Goal: Task Accomplishment & Management: Use online tool/utility

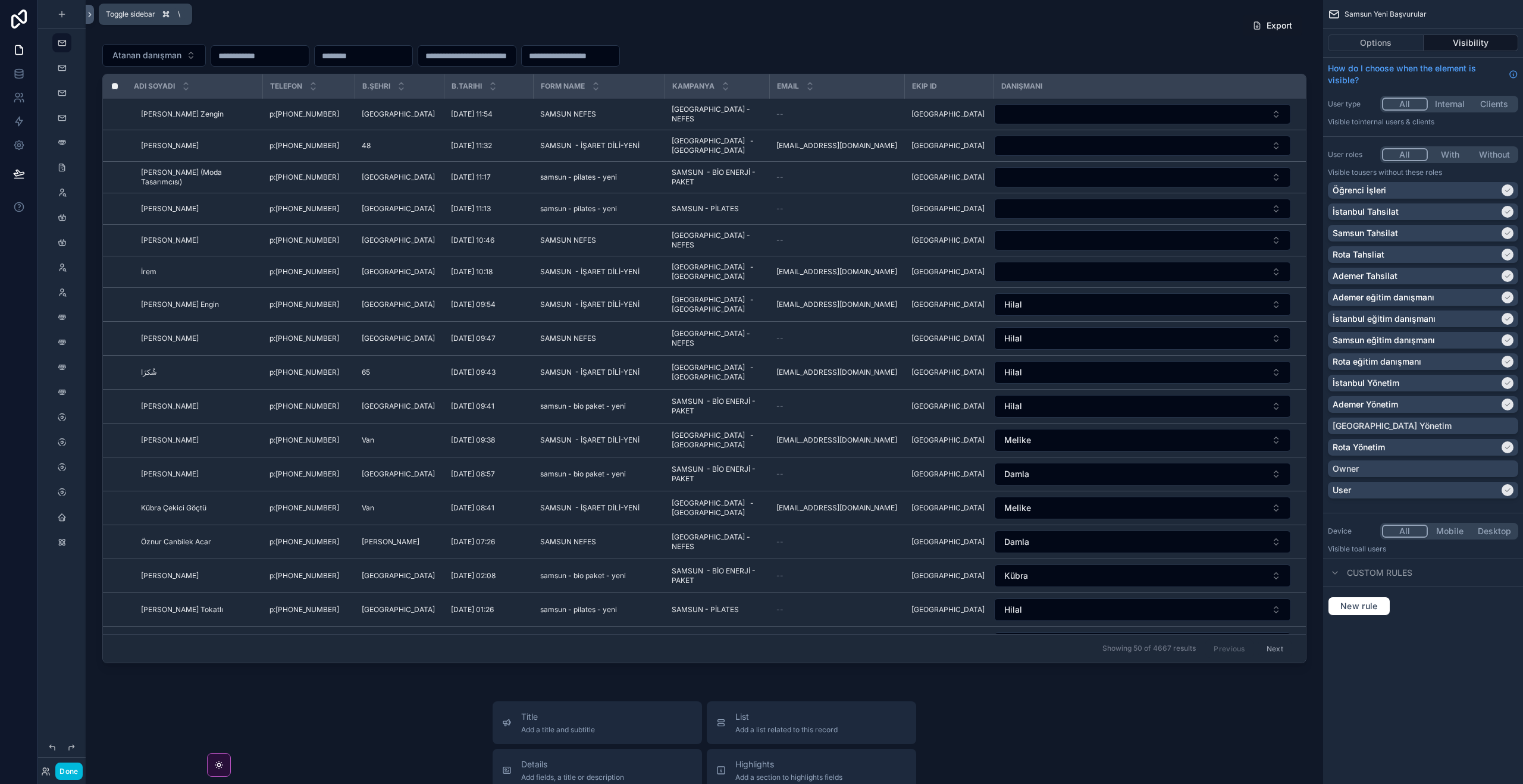
click at [88, 10] on icon at bounding box center [90, 15] width 8 height 9
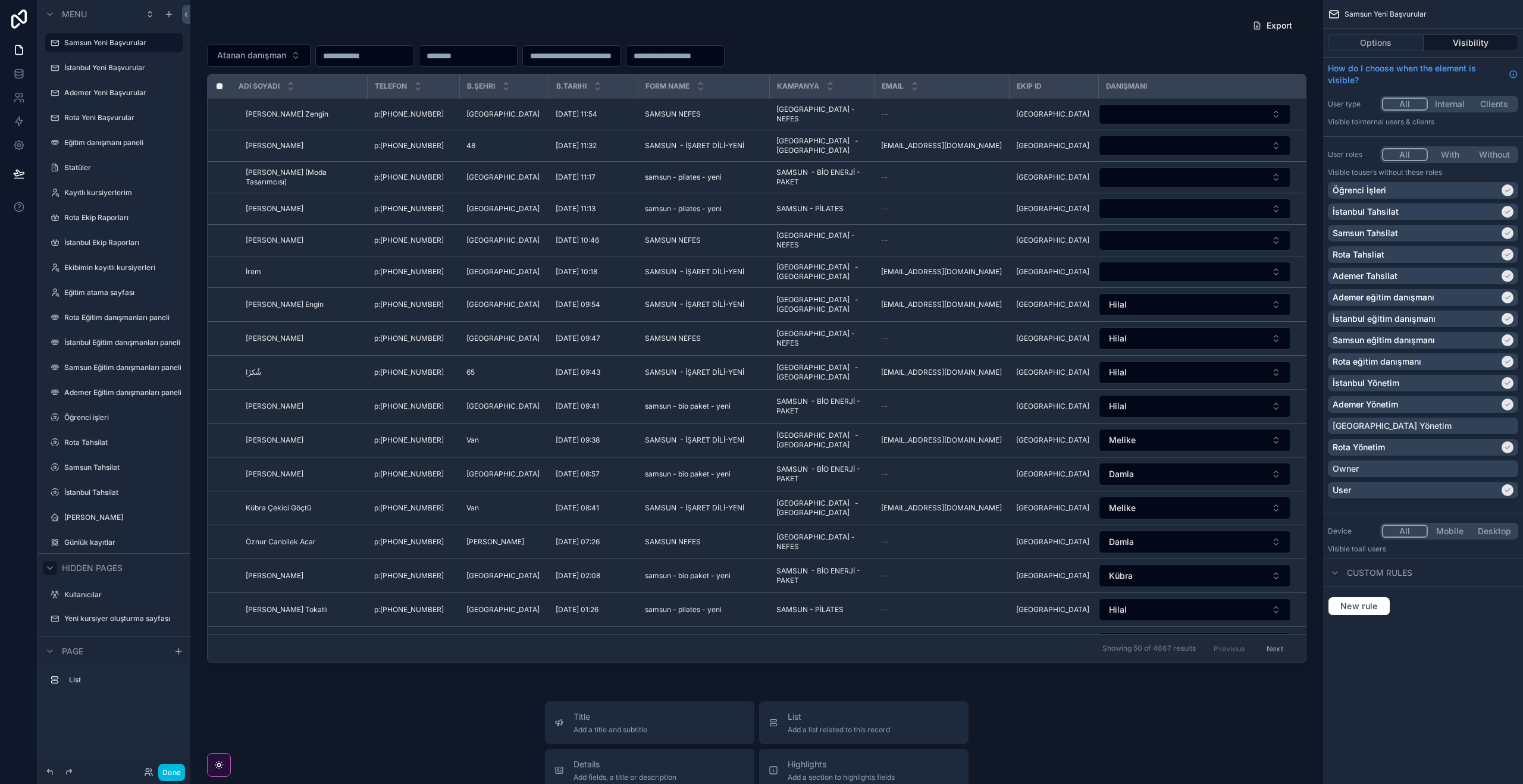
click at [48, 570] on icon "scrollable content" at bounding box center [50, 568] width 10 height 10
click at [53, 610] on icon "scrollable content" at bounding box center [50, 606] width 10 height 10
click at [111, 490] on label "İstanbul Tahsilat" at bounding box center [112, 493] width 95 height 10
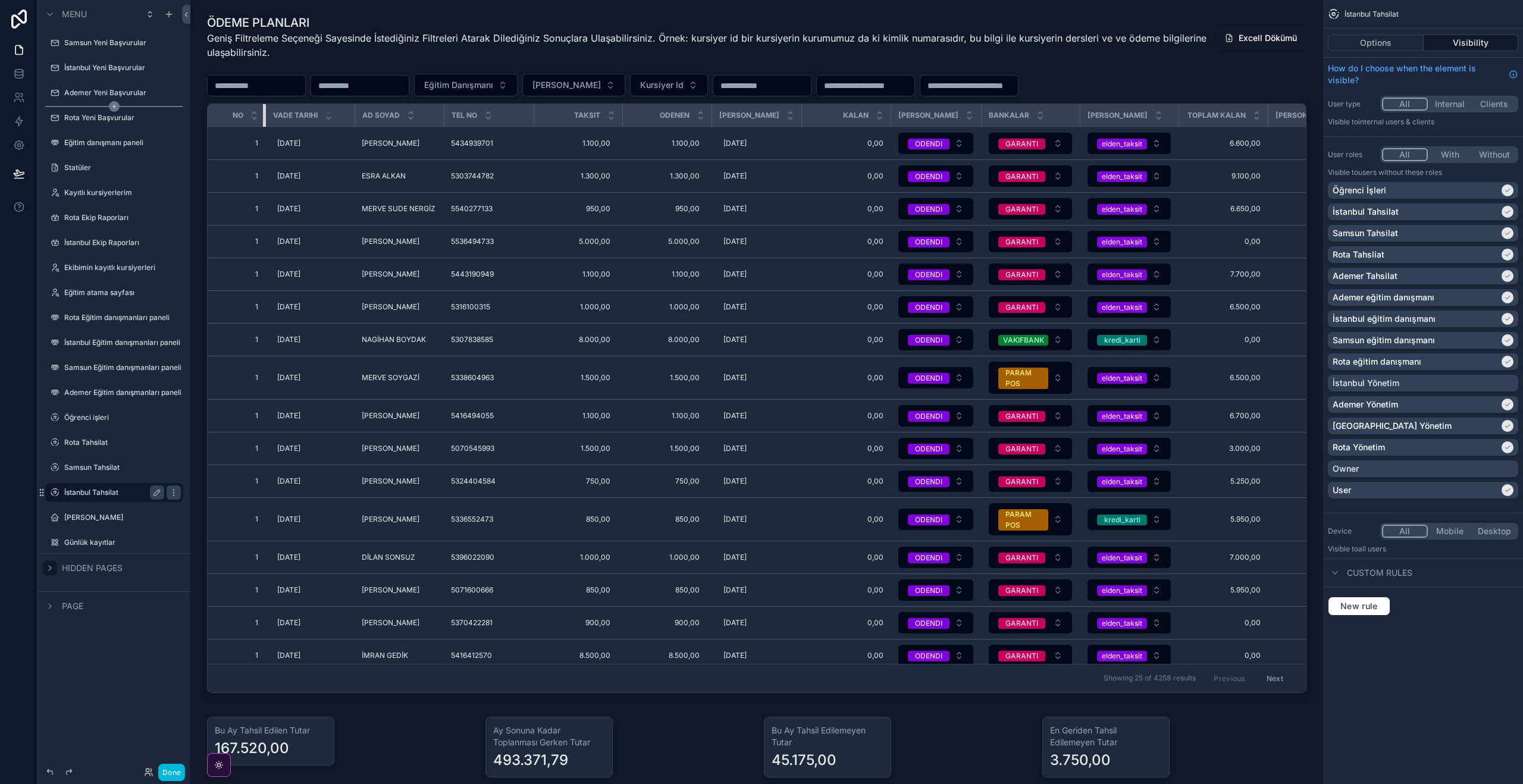
drag, startPoint x: 235, startPoint y: 107, endPoint x: 183, endPoint y: 107, distance: 52.0
click at [183, 107] on div "Menu Samsun Yeni Başvurular İstanbul Yeni Başvurular Ademer Yeni Başvurular Rot…" at bounding box center [781, 392] width 1485 height 784
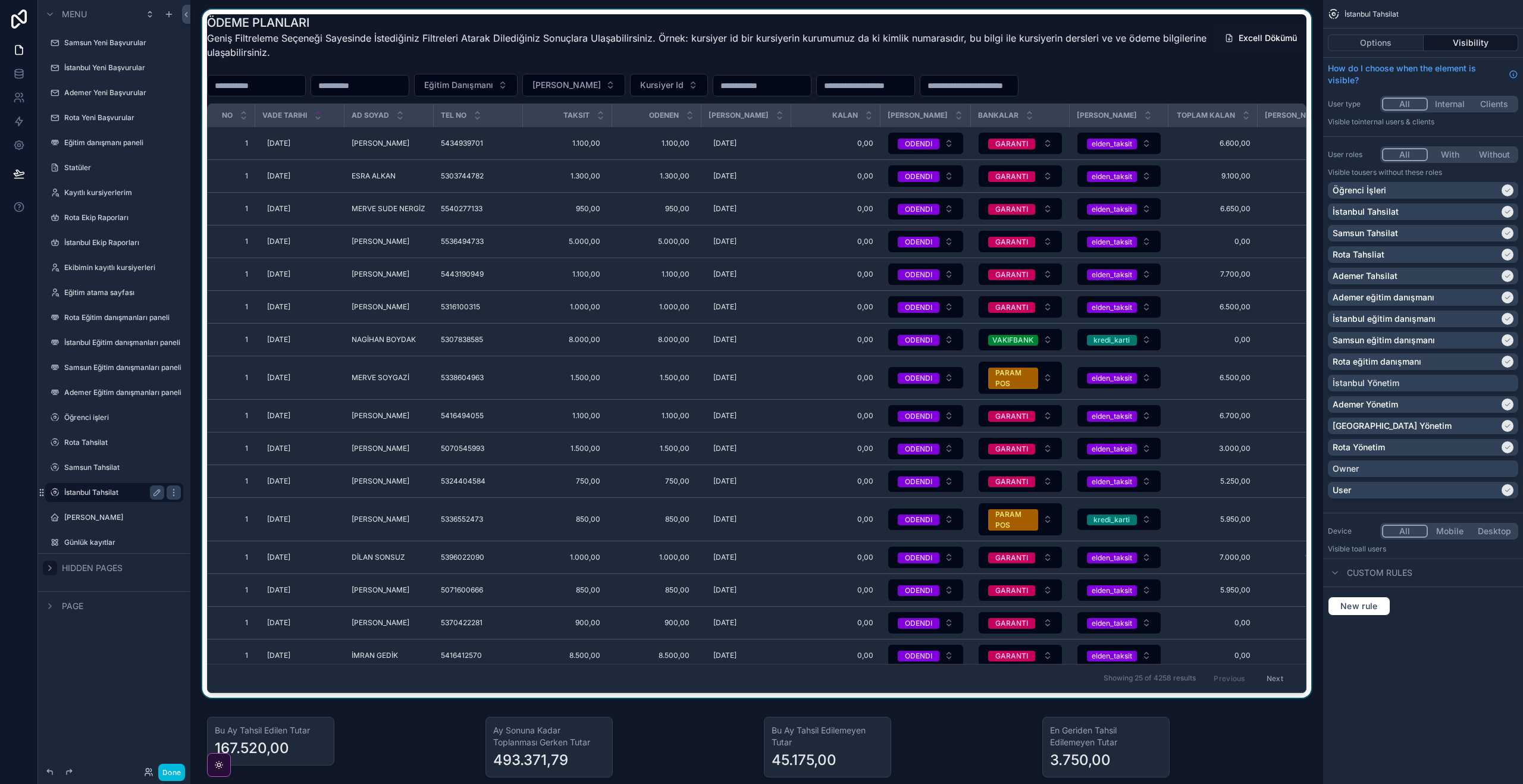
click at [310, 115] on th "Vade Tarihi" at bounding box center [299, 116] width 89 height 23
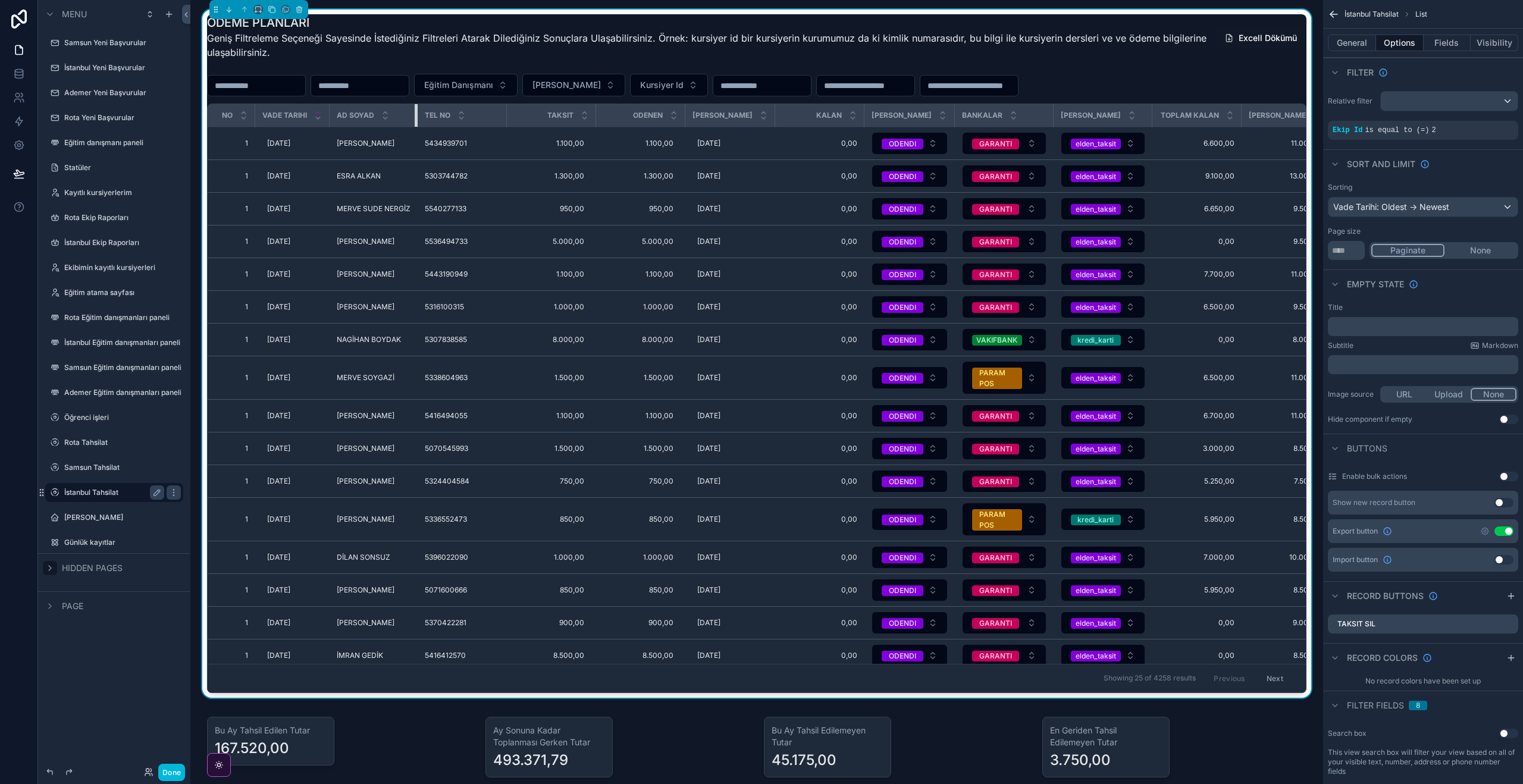
drag, startPoint x: 413, startPoint y: 115, endPoint x: 396, endPoint y: 115, distance: 17.0
click at [383, 113] on th "Ad soyad" at bounding box center [373, 116] width 88 height 23
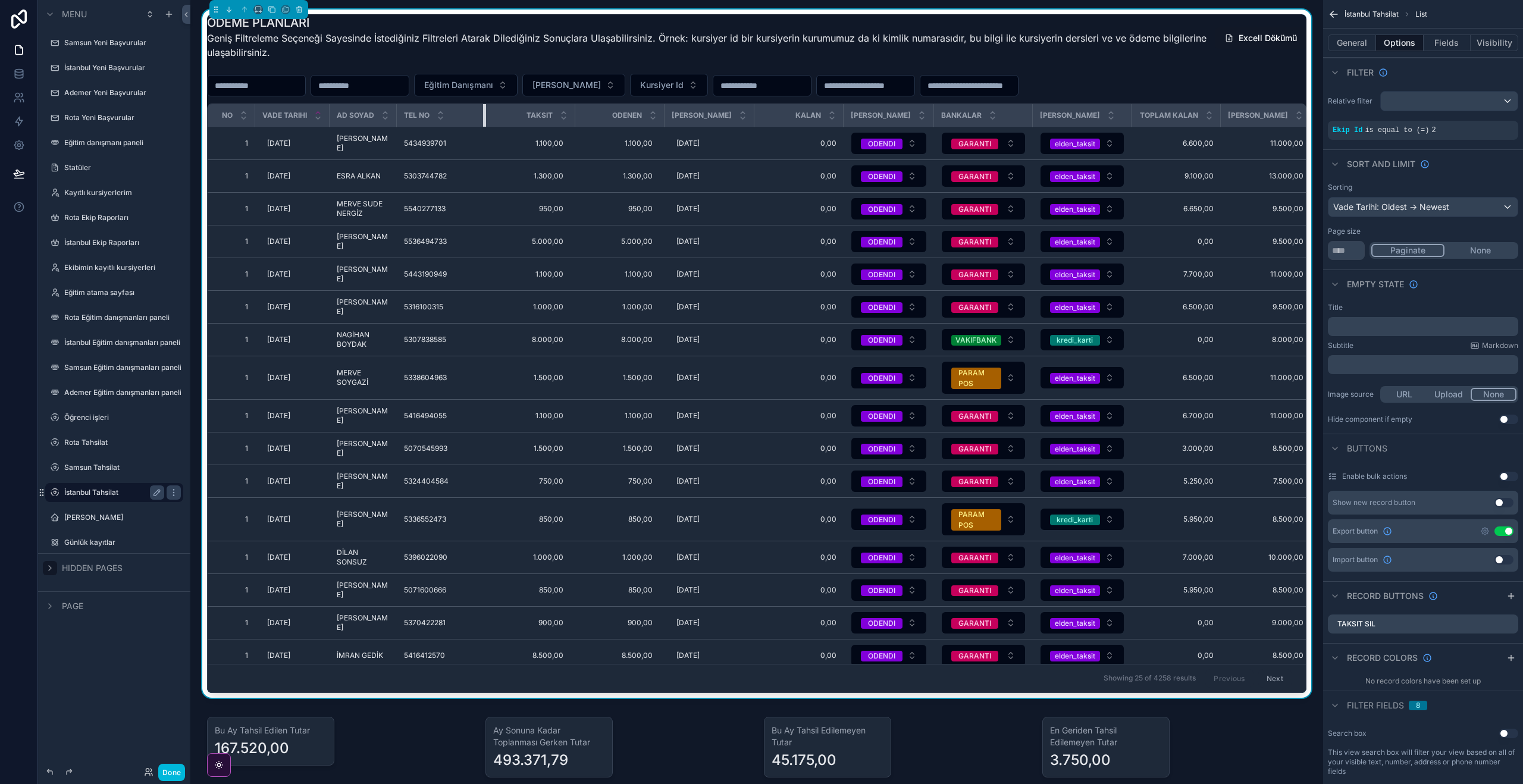
click at [482, 115] on div "TEL NO" at bounding box center [441, 115] width 88 height 22
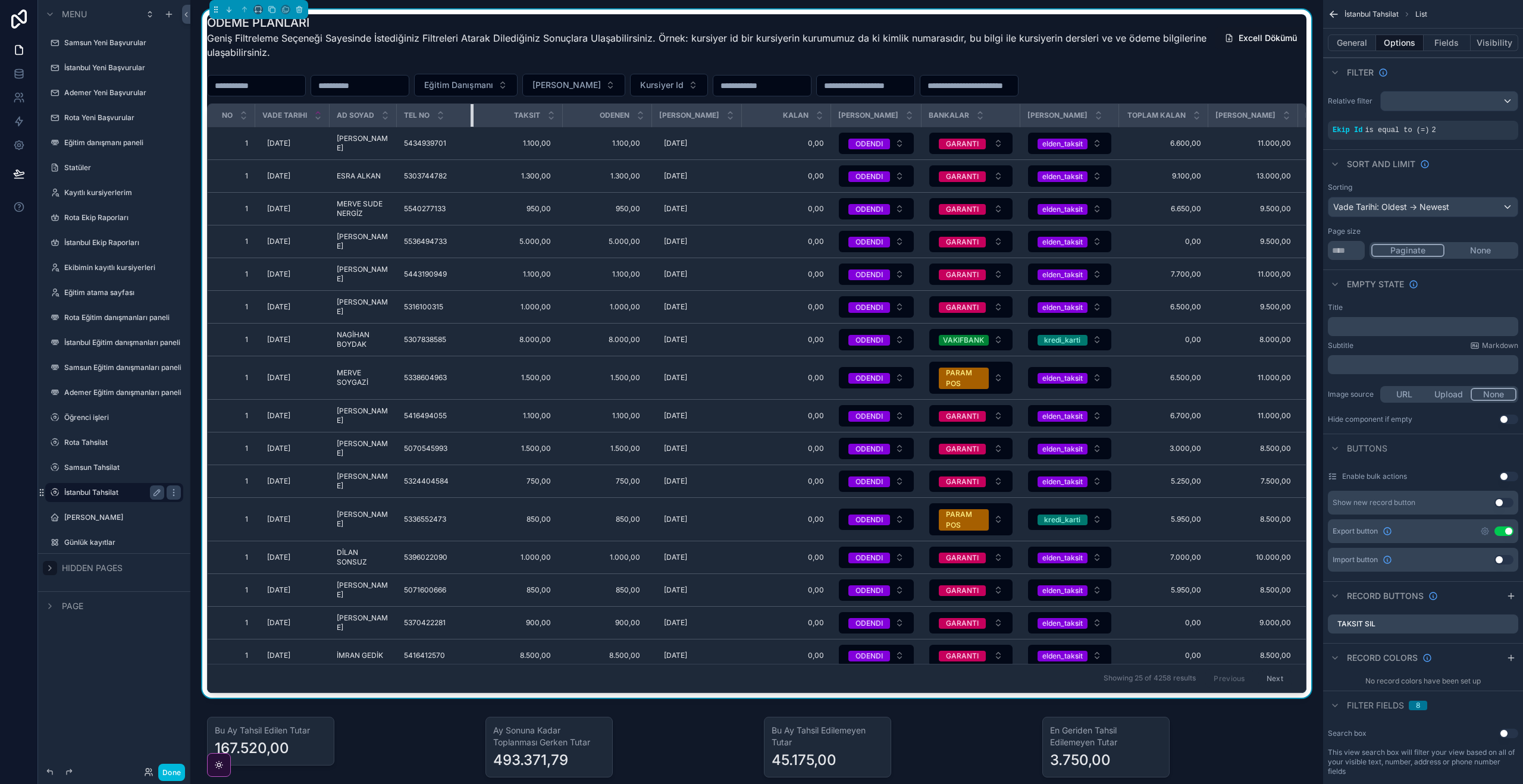
drag, startPoint x: 478, startPoint y: 114, endPoint x: 456, endPoint y: 113, distance: 22.0
click at [470, 113] on div "scrollable content" at bounding box center [473, 115] width 5 height 22
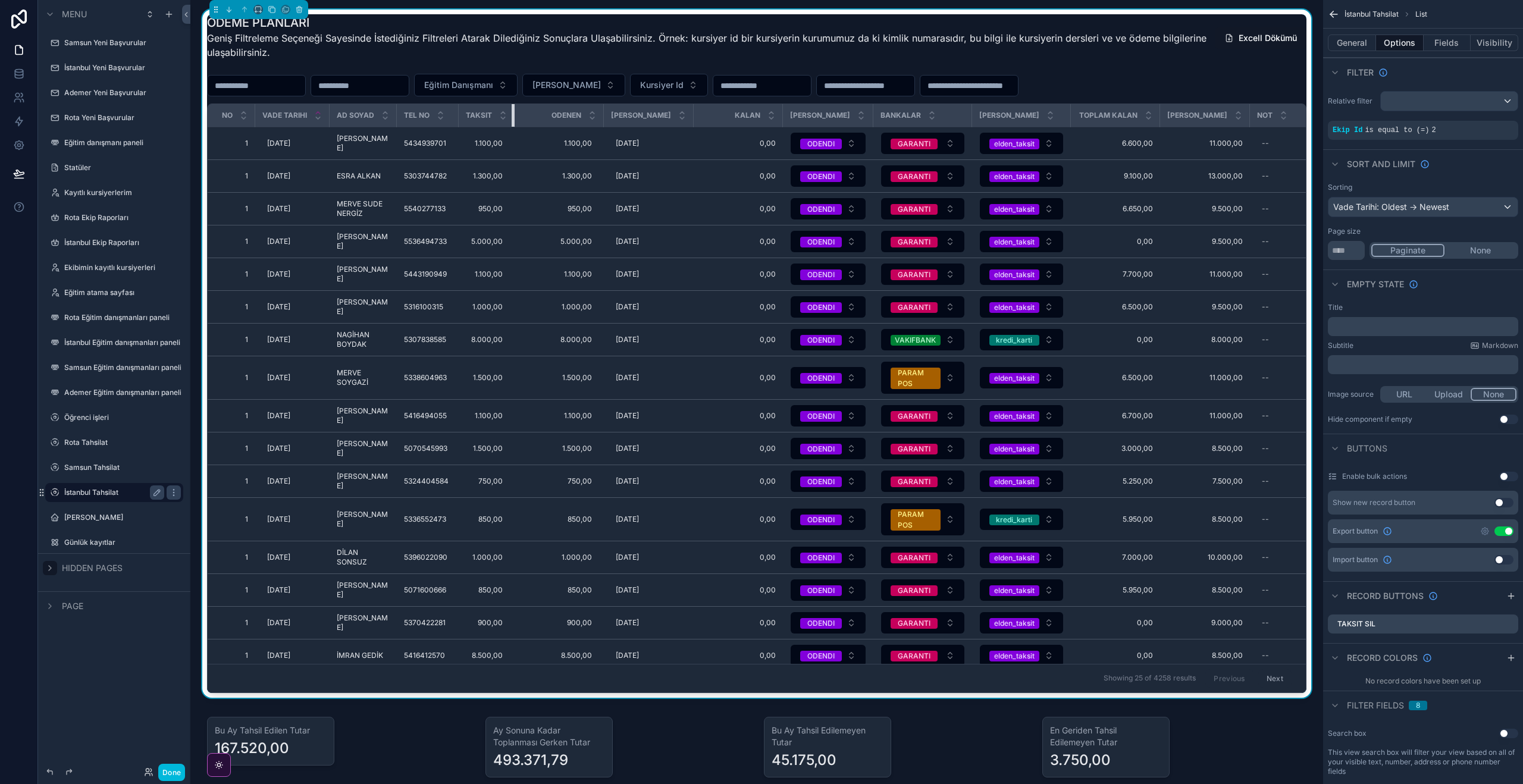
drag, startPoint x: 520, startPoint y: 114, endPoint x: 535, endPoint y: 121, distance: 16.6
click at [483, 115] on th "Taksit" at bounding box center [487, 116] width 56 height 23
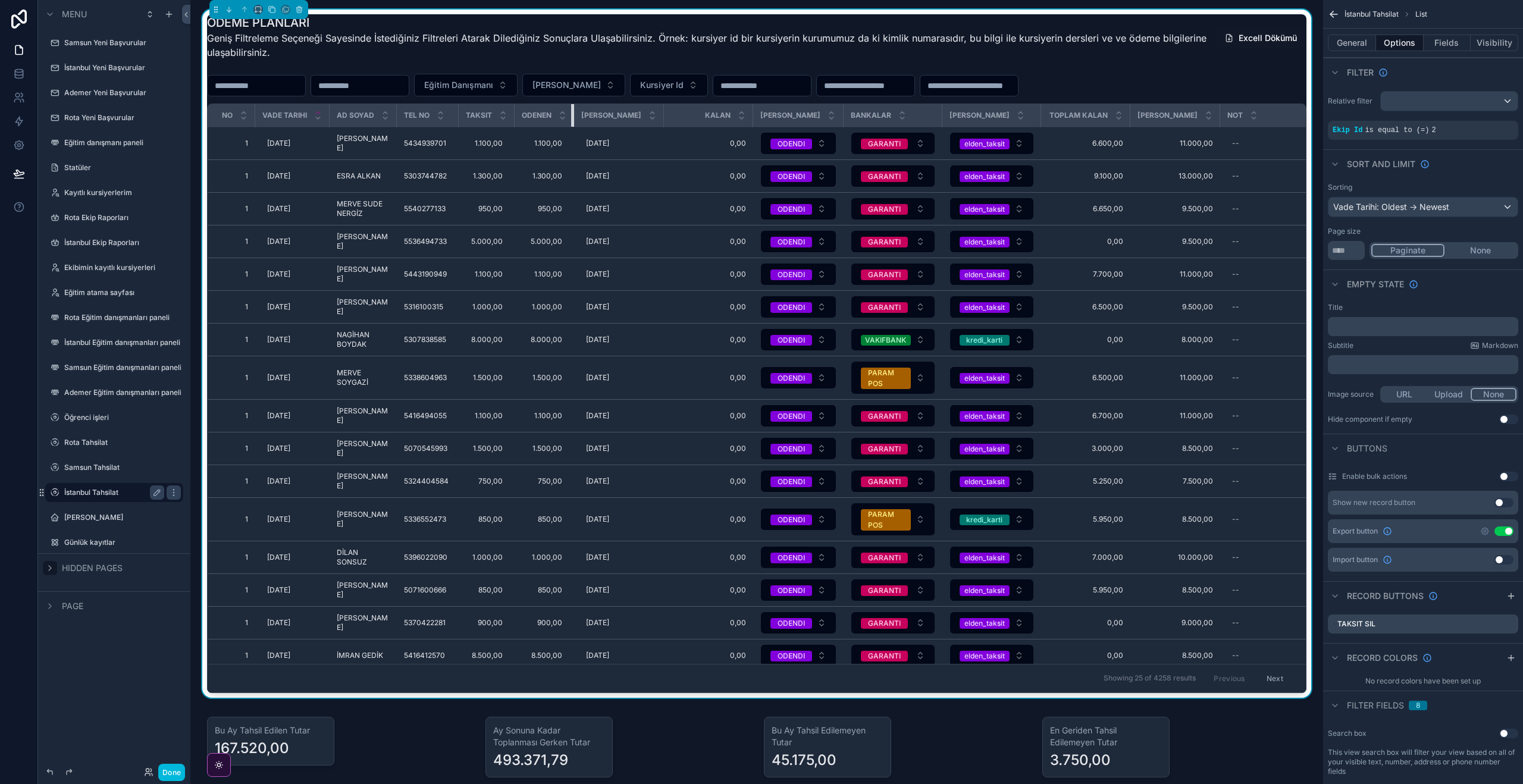
drag, startPoint x: 576, startPoint y: 112, endPoint x: 540, endPoint y: 114, distance: 36.1
click at [540, 114] on th "Odenen" at bounding box center [544, 116] width 59 height 23
click at [608, 113] on th "[PERSON_NAME]" at bounding box center [619, 116] width 90 height 23
drag, startPoint x: 742, startPoint y: 114, endPoint x: 695, endPoint y: 113, distance: 47.0
click at [688, 113] on th "Kalan" at bounding box center [708, 116] width 89 height 23
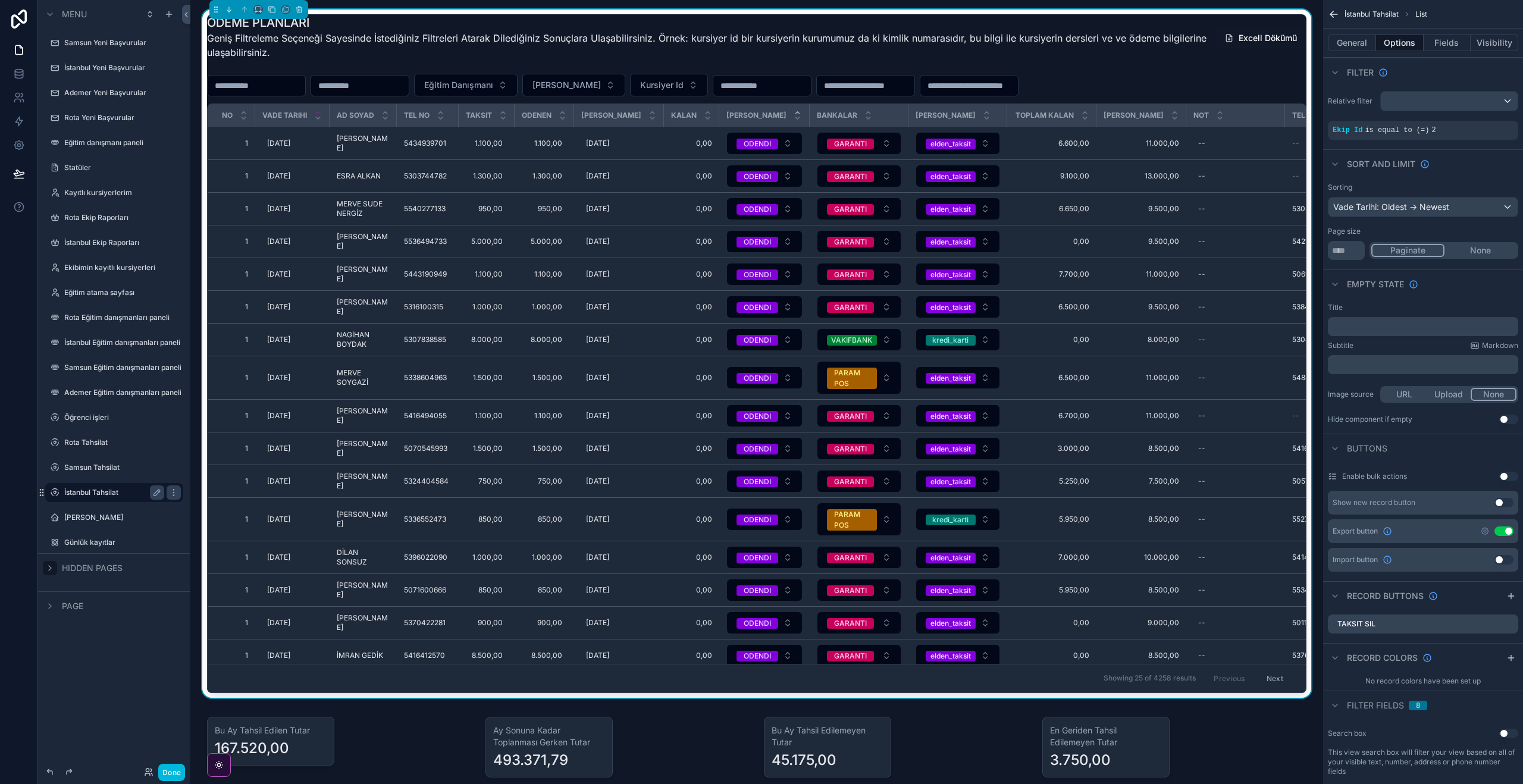
click at [780, 109] on th "[PERSON_NAME]" at bounding box center [764, 116] width 90 height 23
drag, startPoint x: 898, startPoint y: 112, endPoint x: 882, endPoint y: 123, distance: 19.4
click at [838, 113] on th "Bankalar" at bounding box center [858, 116] width 99 height 23
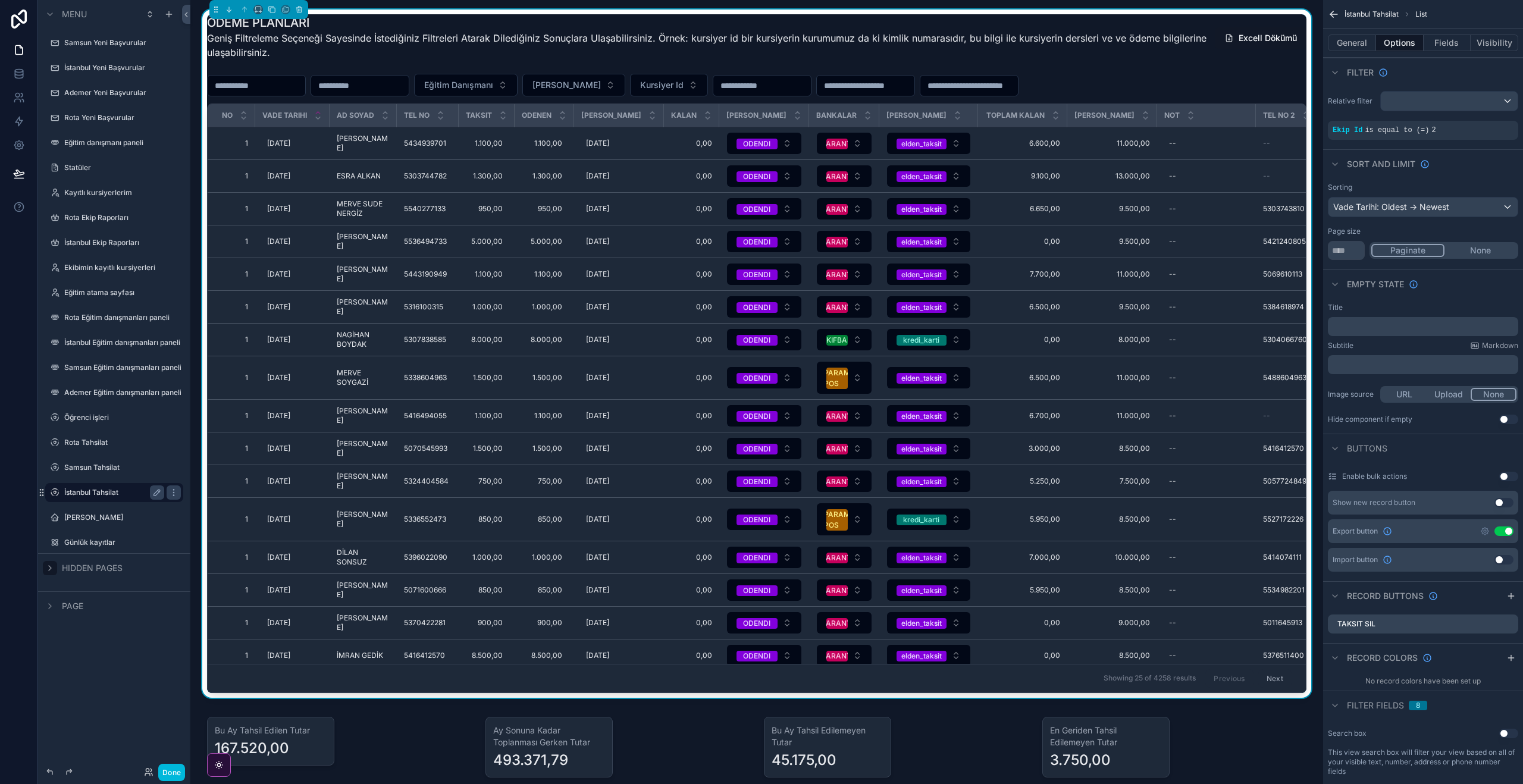
click at [1153, 66] on div "ÖDEME PLANLARI Geniş Filtreleme Seçeneği Sayesinde İstediğiniz Filtreleri Atara…" at bounding box center [707, 41] width 999 height 52
drag, startPoint x: 1345, startPoint y: 251, endPoint x: 1361, endPoint y: 254, distance: 16.3
click at [1345, 251] on input "**" at bounding box center [1346, 250] width 37 height 19
type input "*"
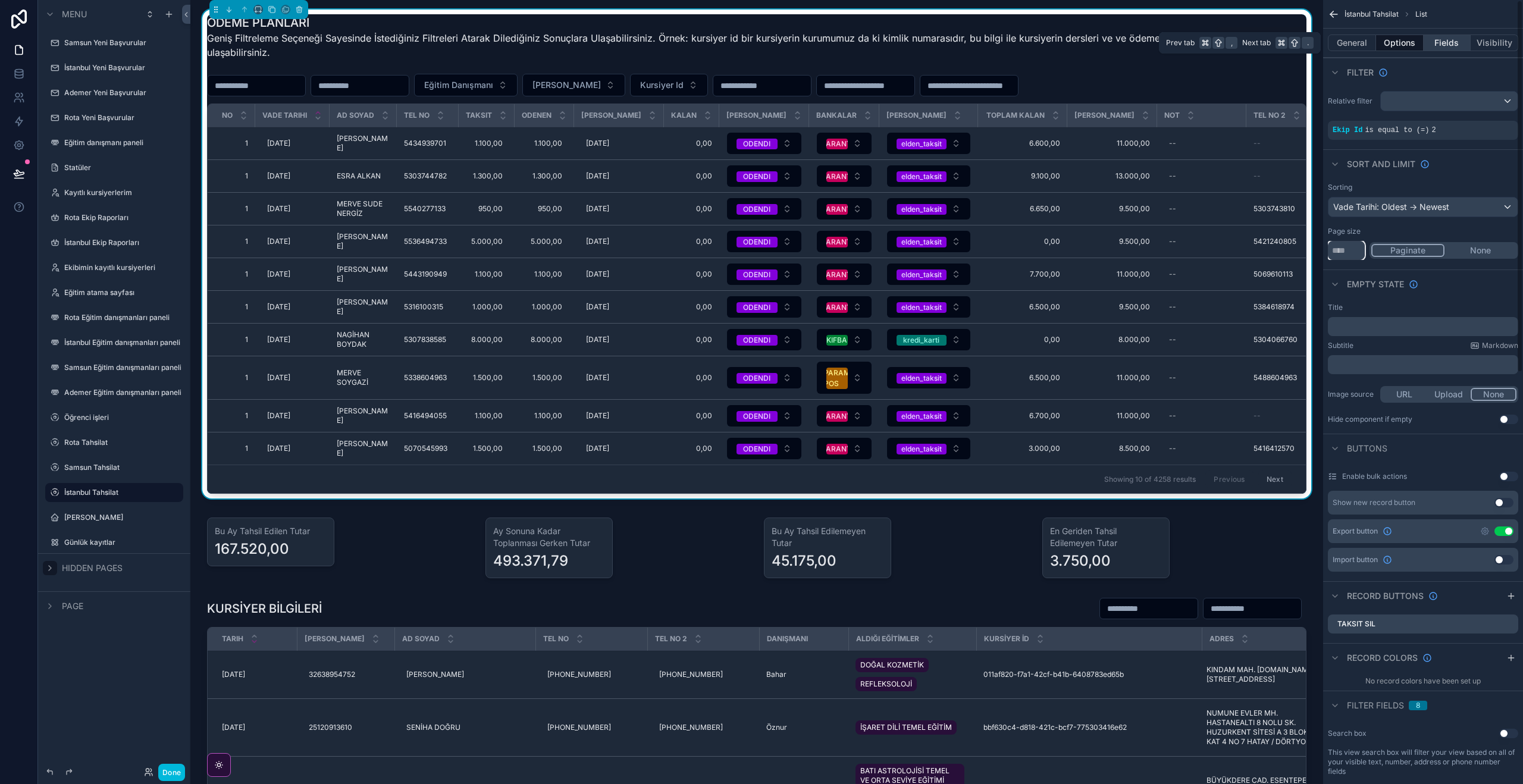
type input "**"
click at [1455, 44] on button "Fields" at bounding box center [1447, 42] width 48 height 16
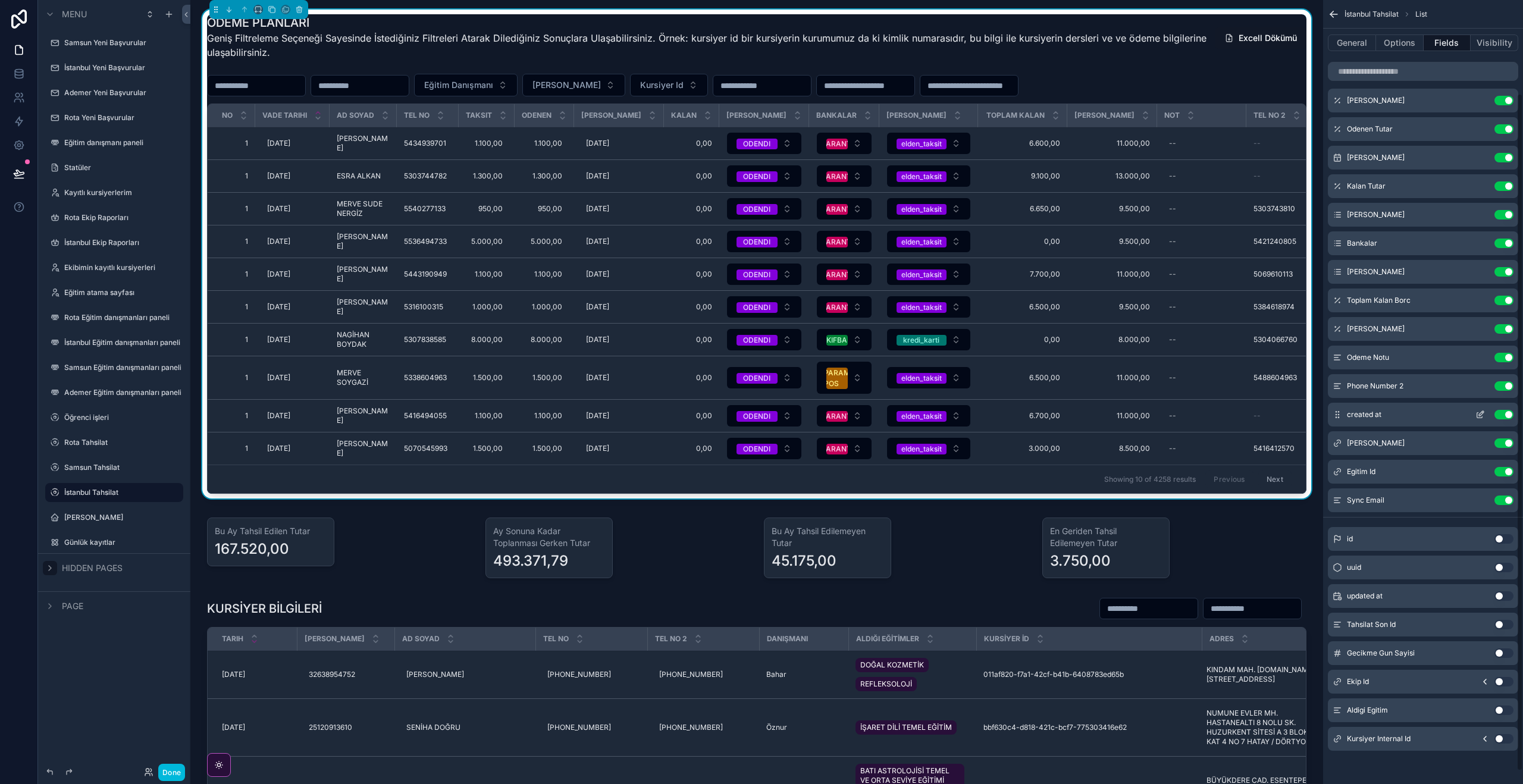
scroll to position [107, 0]
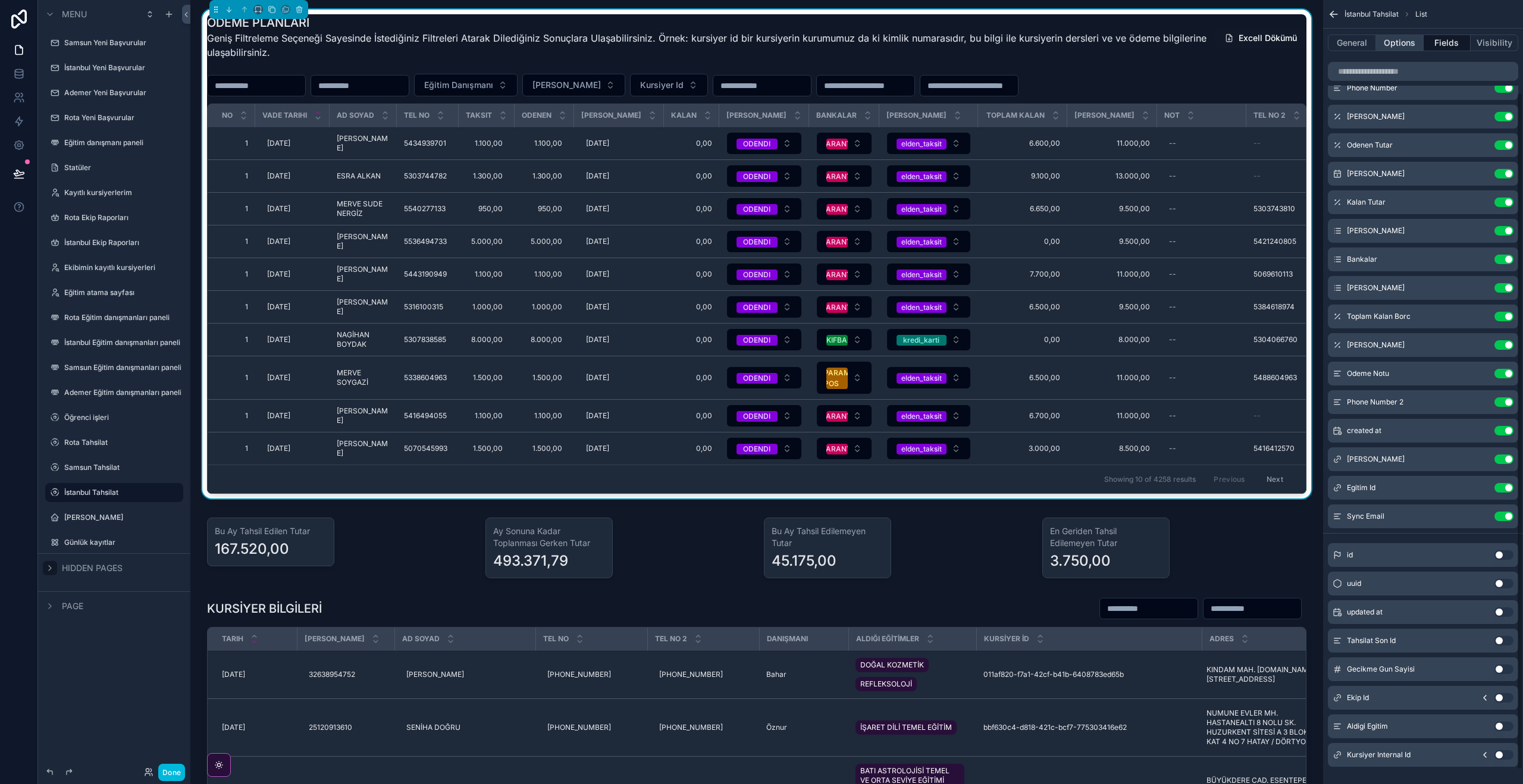
click at [1396, 38] on button "Options" at bounding box center [1399, 42] width 48 height 16
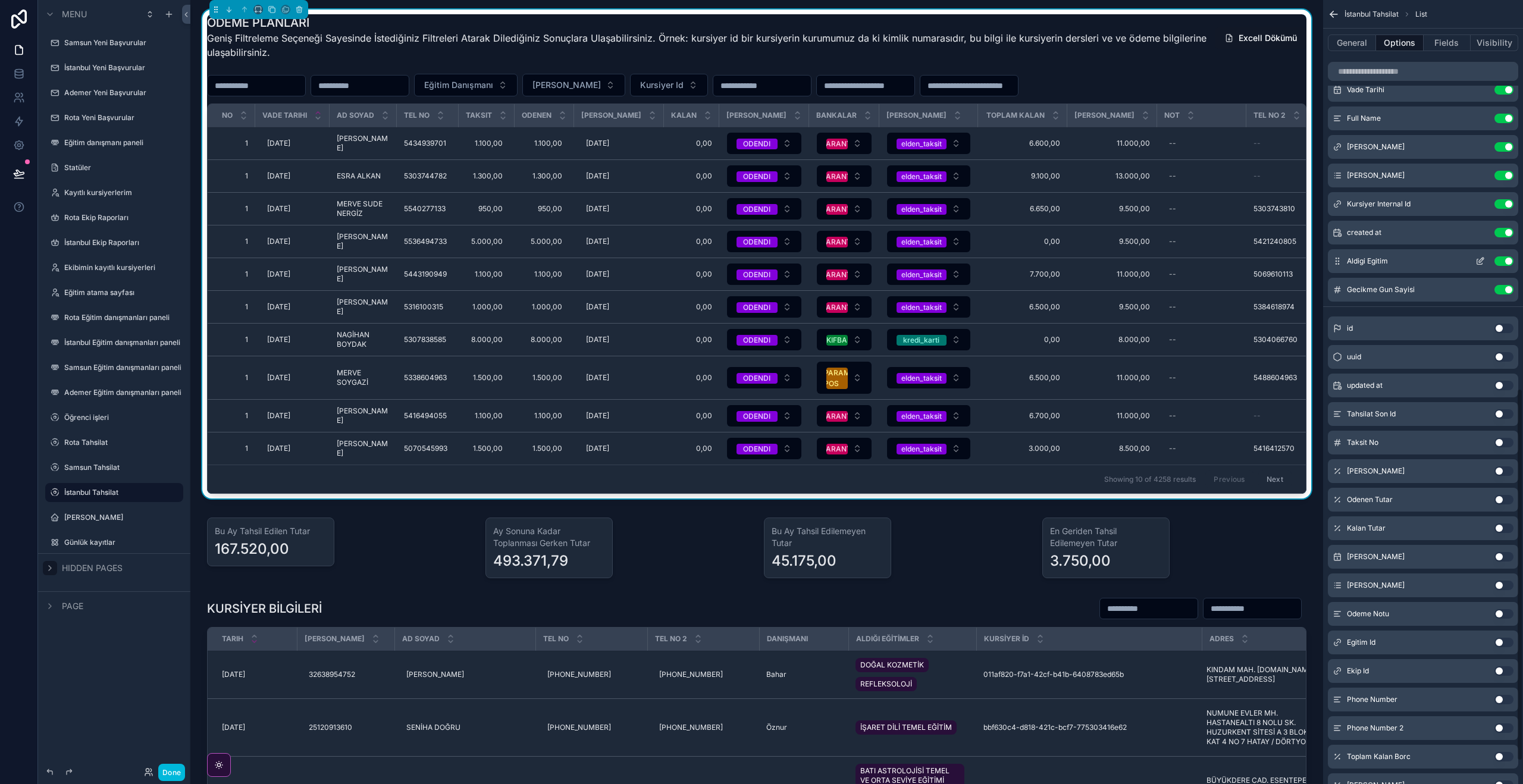
scroll to position [864, 0]
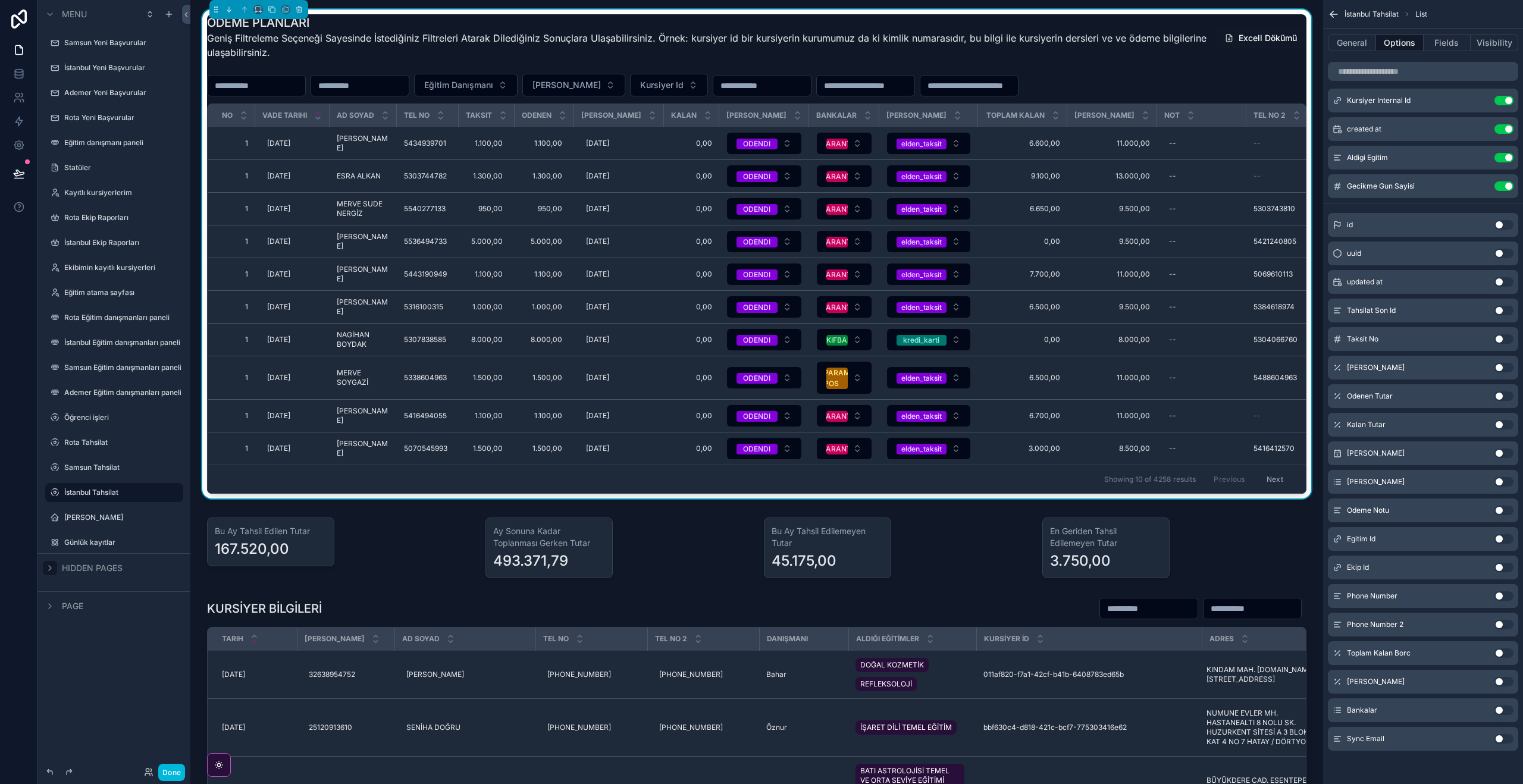
click at [1502, 594] on button "Use setting" at bounding box center [1503, 596] width 19 height 10
click at [1478, 218] on icon "scrollable content" at bounding box center [1479, 215] width 5 height 5
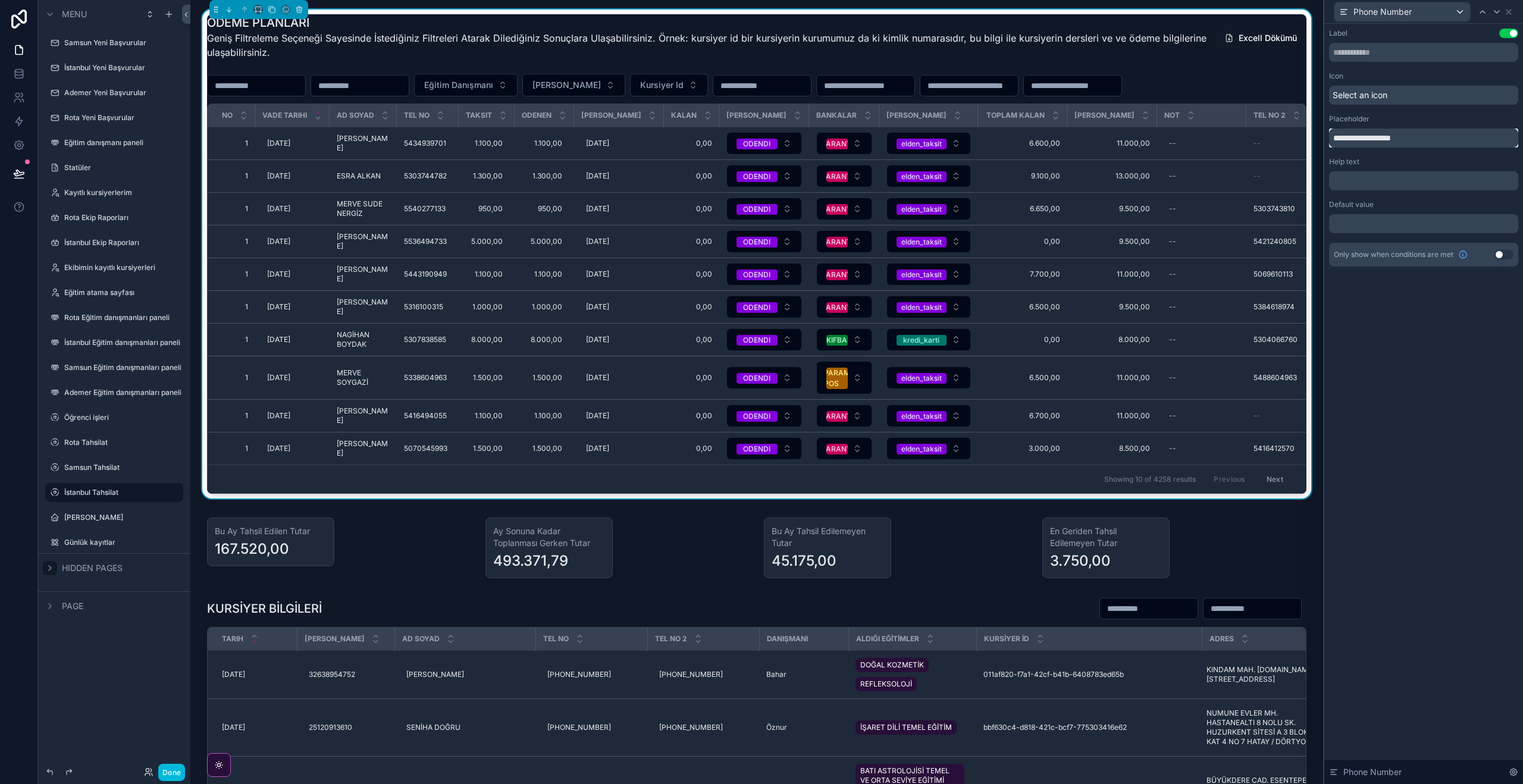
drag, startPoint x: 1411, startPoint y: 136, endPoint x: 1369, endPoint y: 142, distance: 42.4
click at [1353, 135] on input "**********" at bounding box center [1424, 138] width 189 height 19
type input "**********"
click at [1248, 82] on div "Eğitim Danışmanı [PERSON_NAME] Id" at bounding box center [757, 85] width 1099 height 22
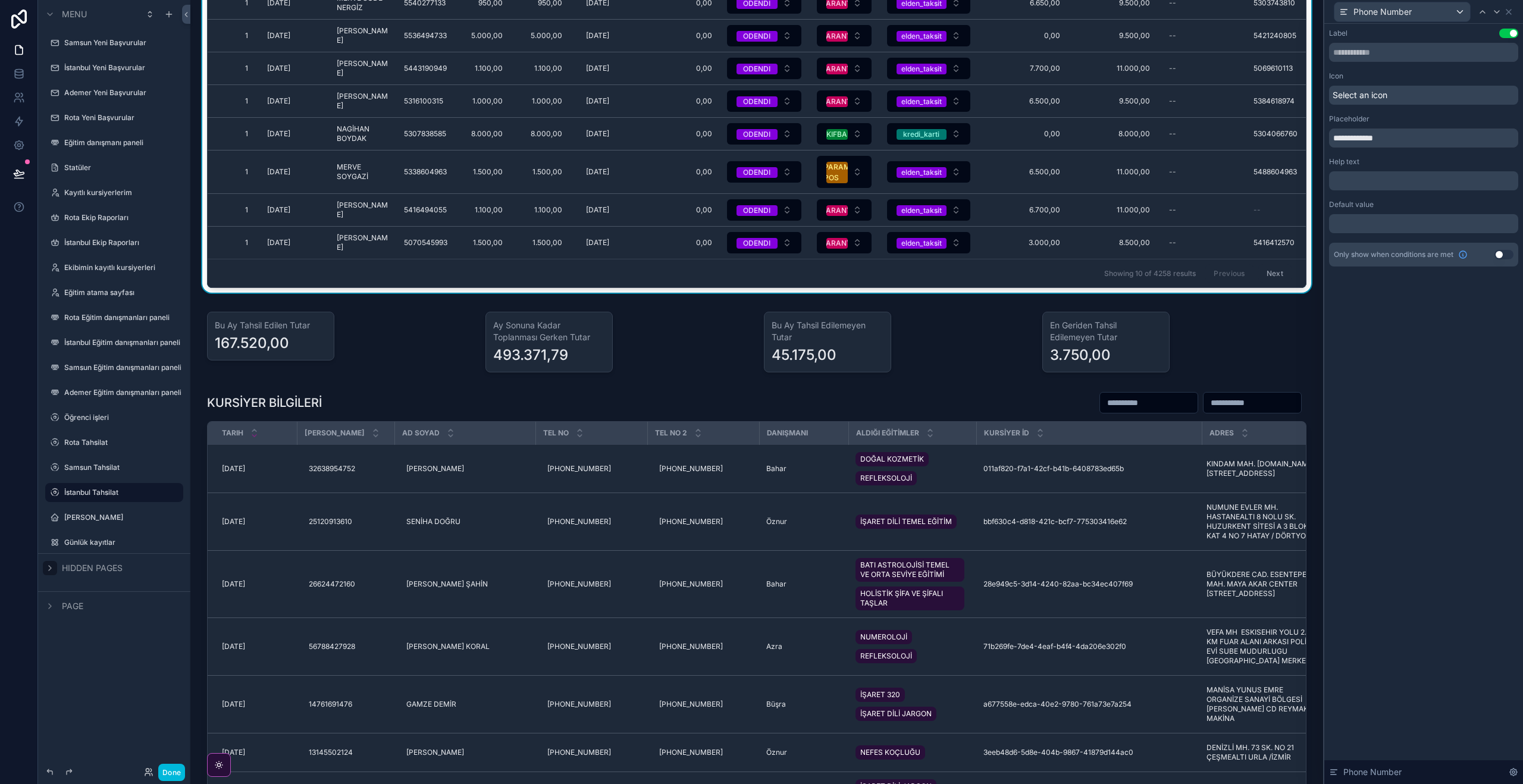
scroll to position [0, 0]
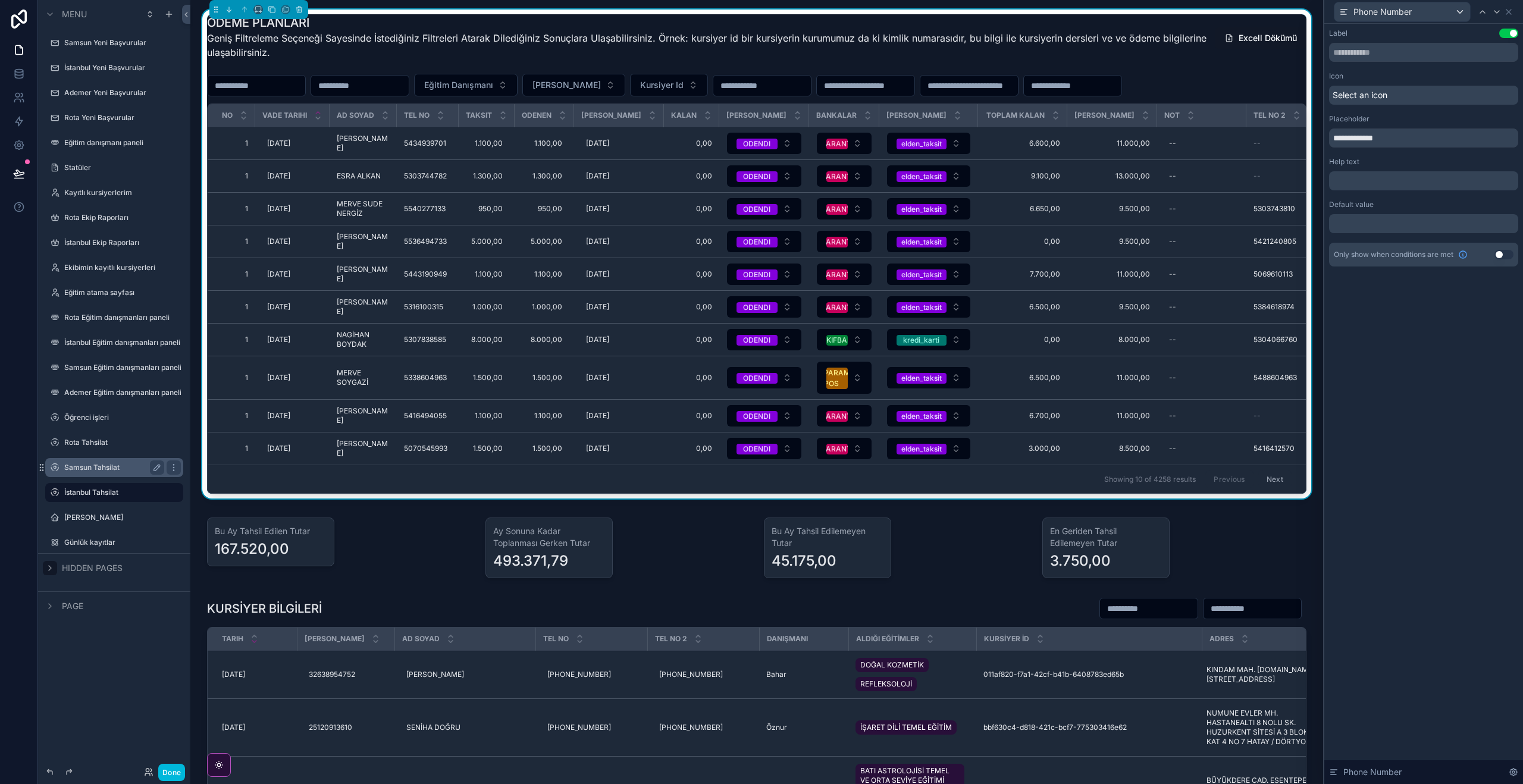
click at [95, 469] on label "Samsun Tahsilat" at bounding box center [112, 468] width 95 height 10
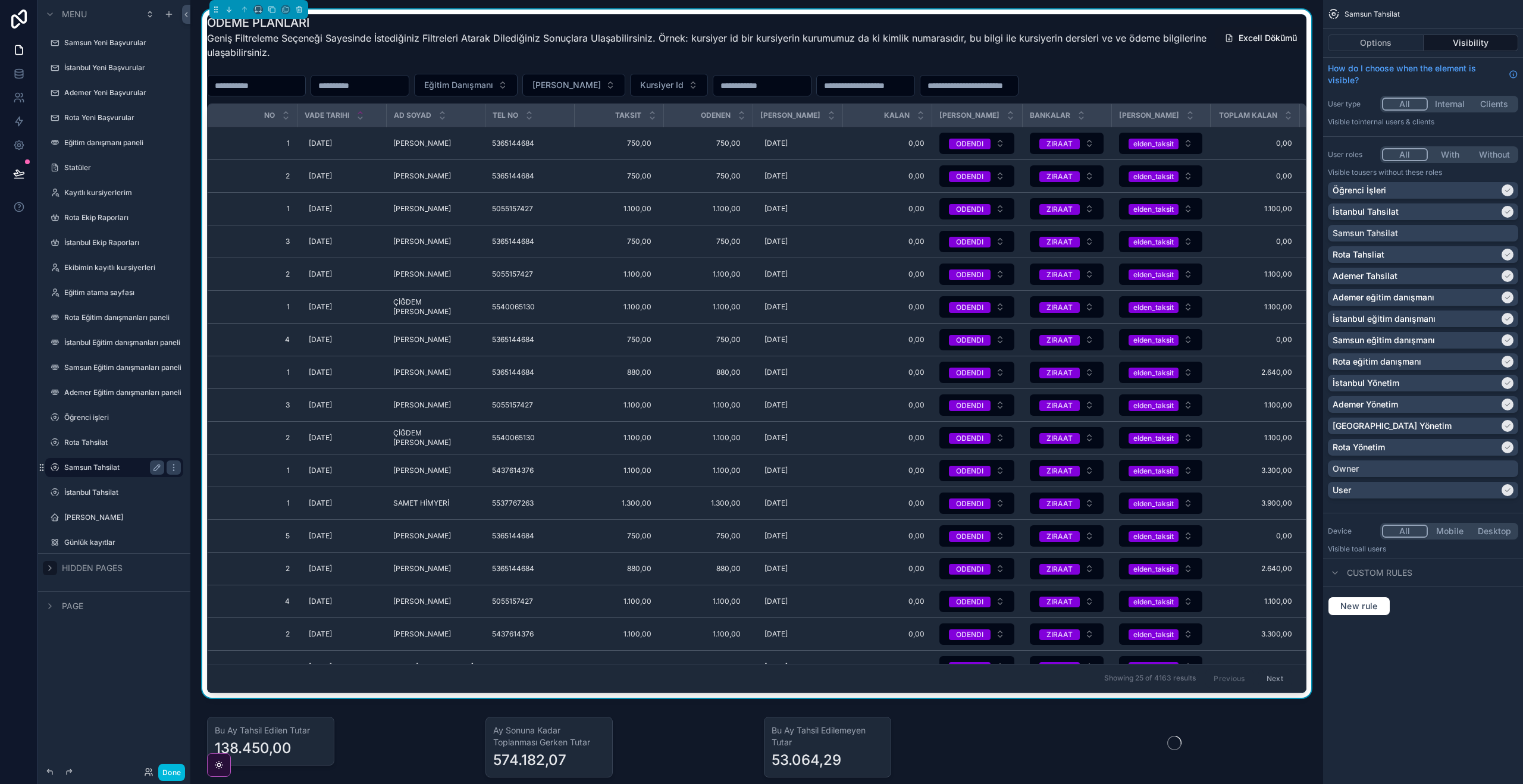
click at [1250, 78] on div "Eğitim Danışmanı [PERSON_NAME] Id" at bounding box center [757, 85] width 1099 height 22
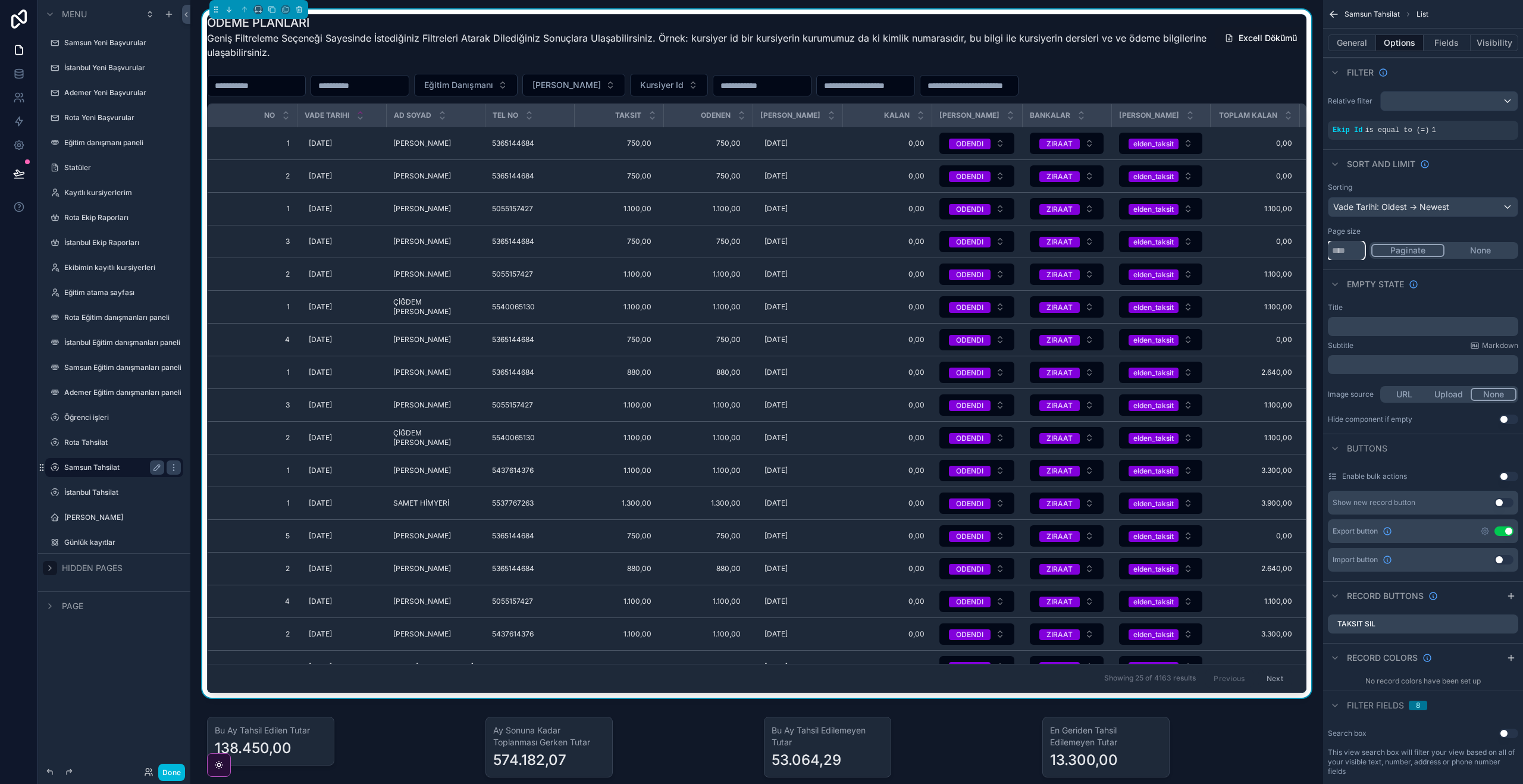
click at [1351, 253] on input "**" at bounding box center [1346, 250] width 37 height 19
type input "*"
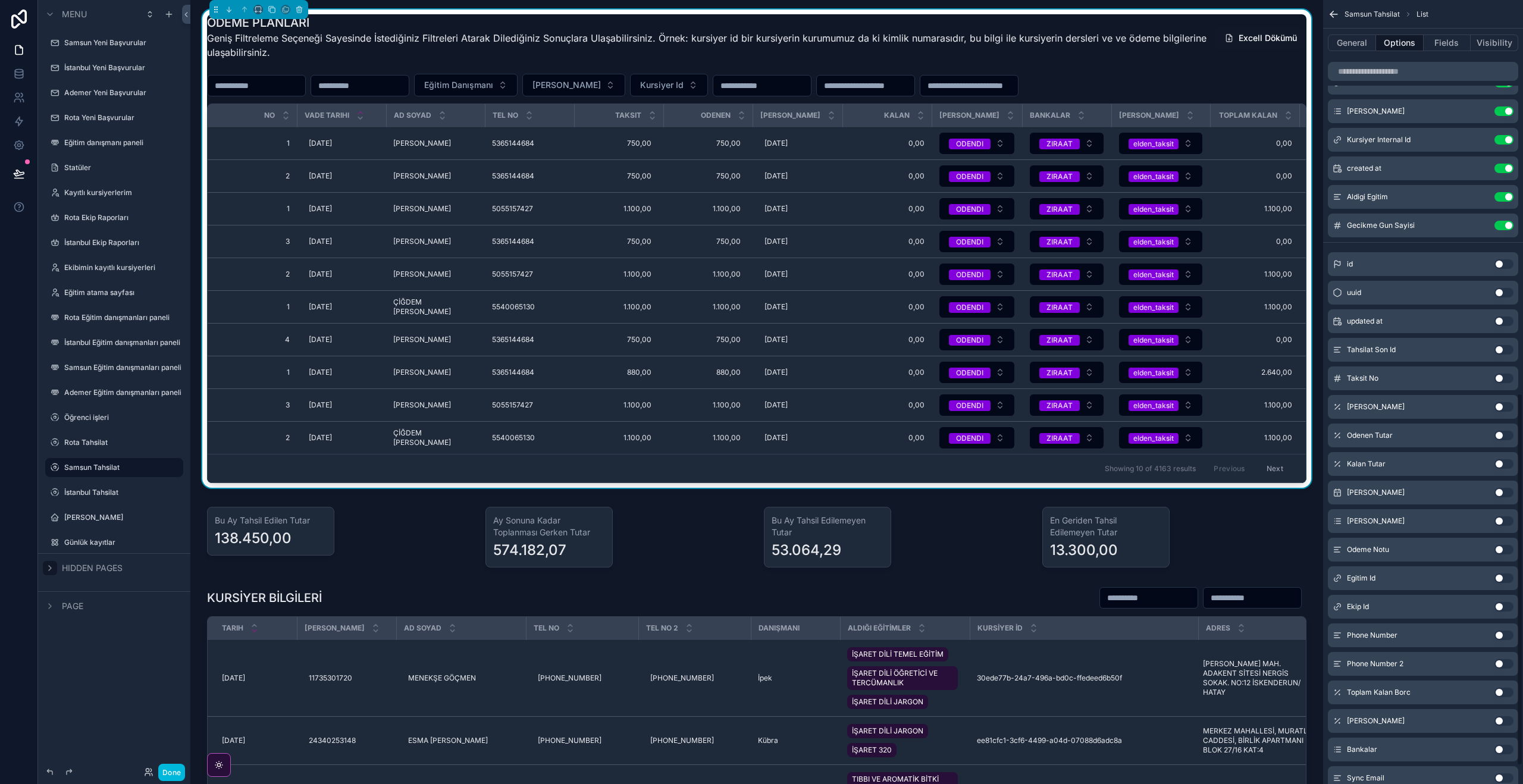
scroll to position [824, 0]
type input "**"
click at [1448, 44] on button "Fields" at bounding box center [1447, 42] width 48 height 16
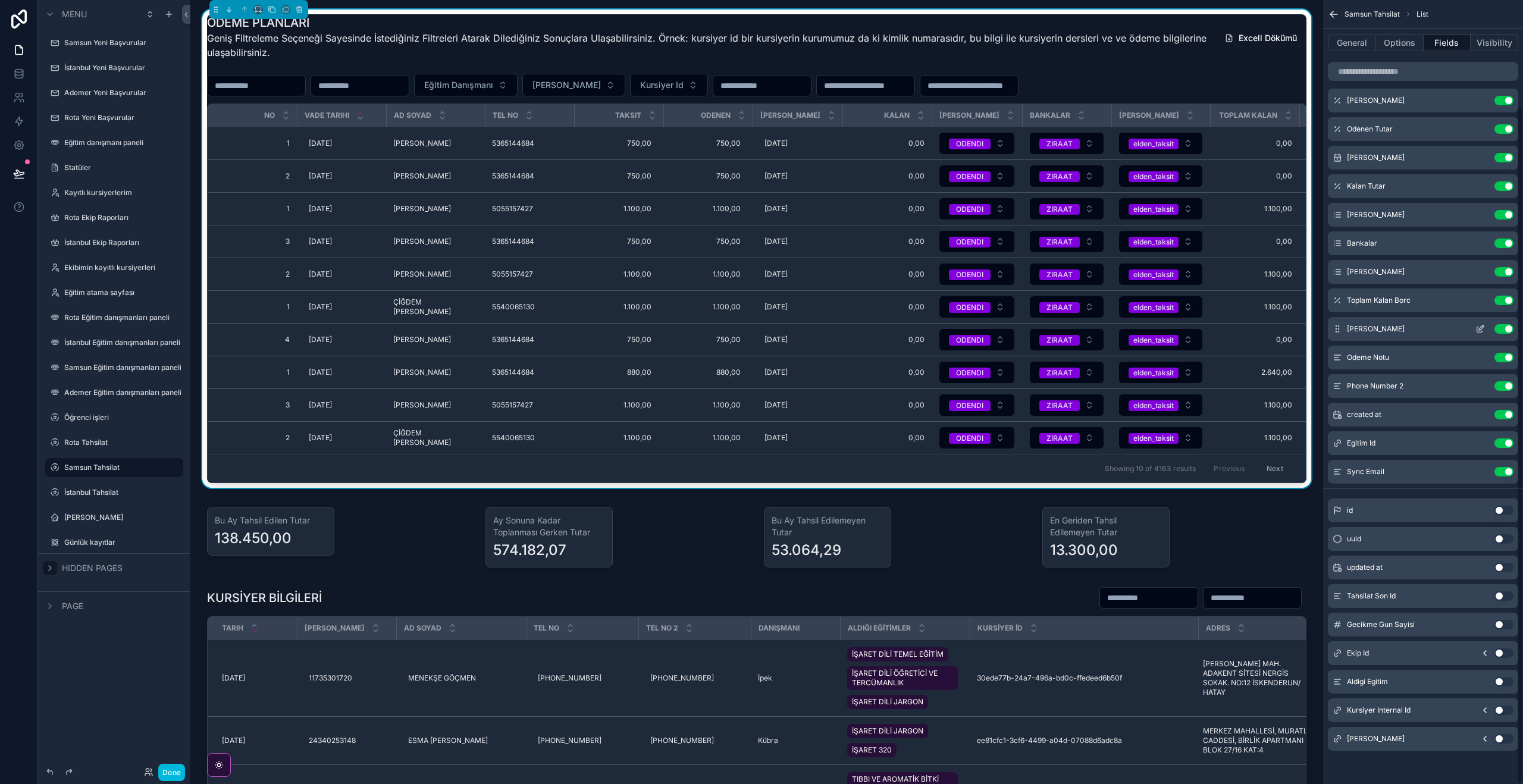
scroll to position [122, 0]
click at [1403, 46] on button "Options" at bounding box center [1399, 42] width 48 height 16
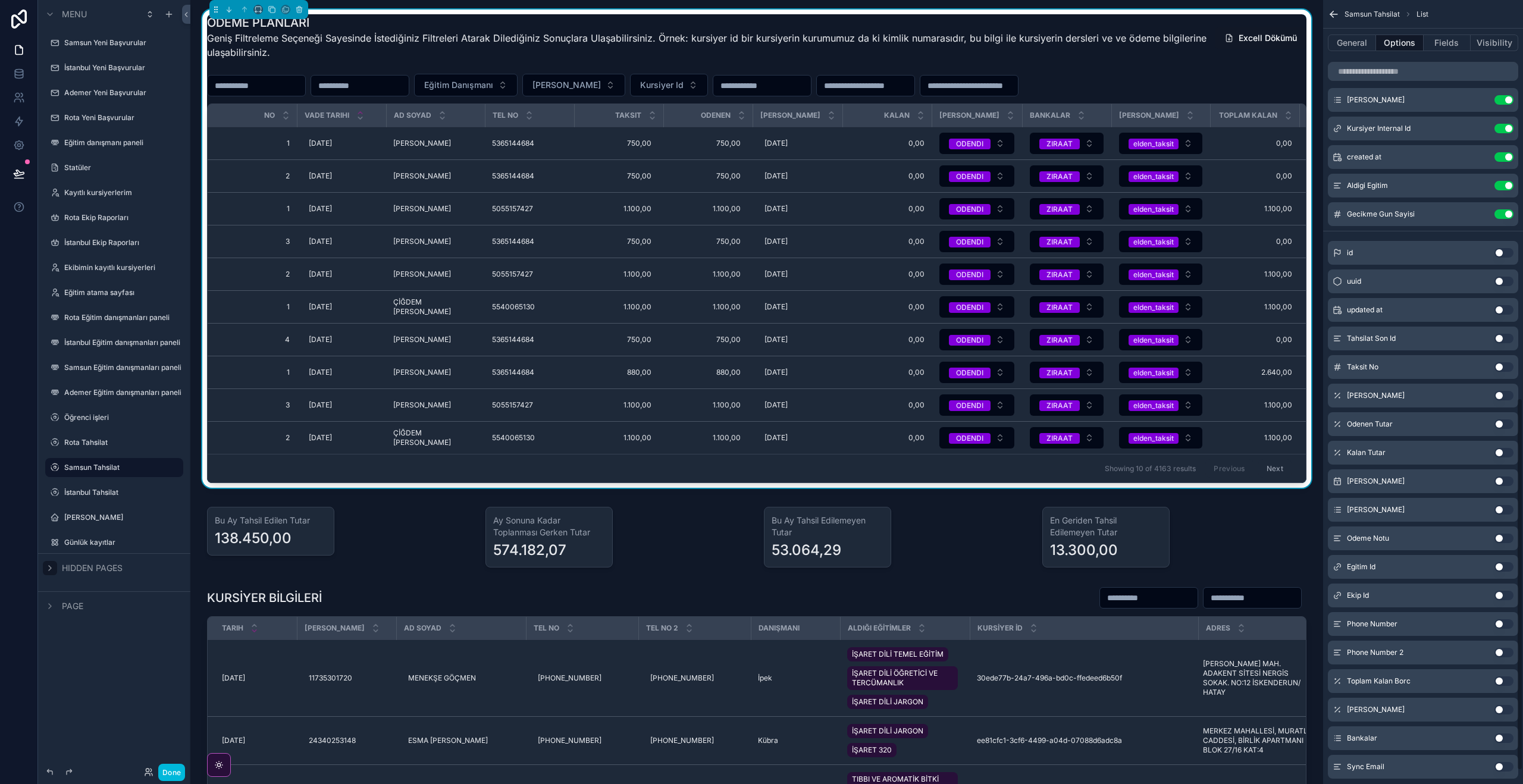
scroll to position [864, 0]
click at [1501, 593] on button "Use setting" at bounding box center [1503, 596] width 19 height 10
click at [1479, 213] on icon "scrollable content" at bounding box center [1481, 213] width 5 height 5
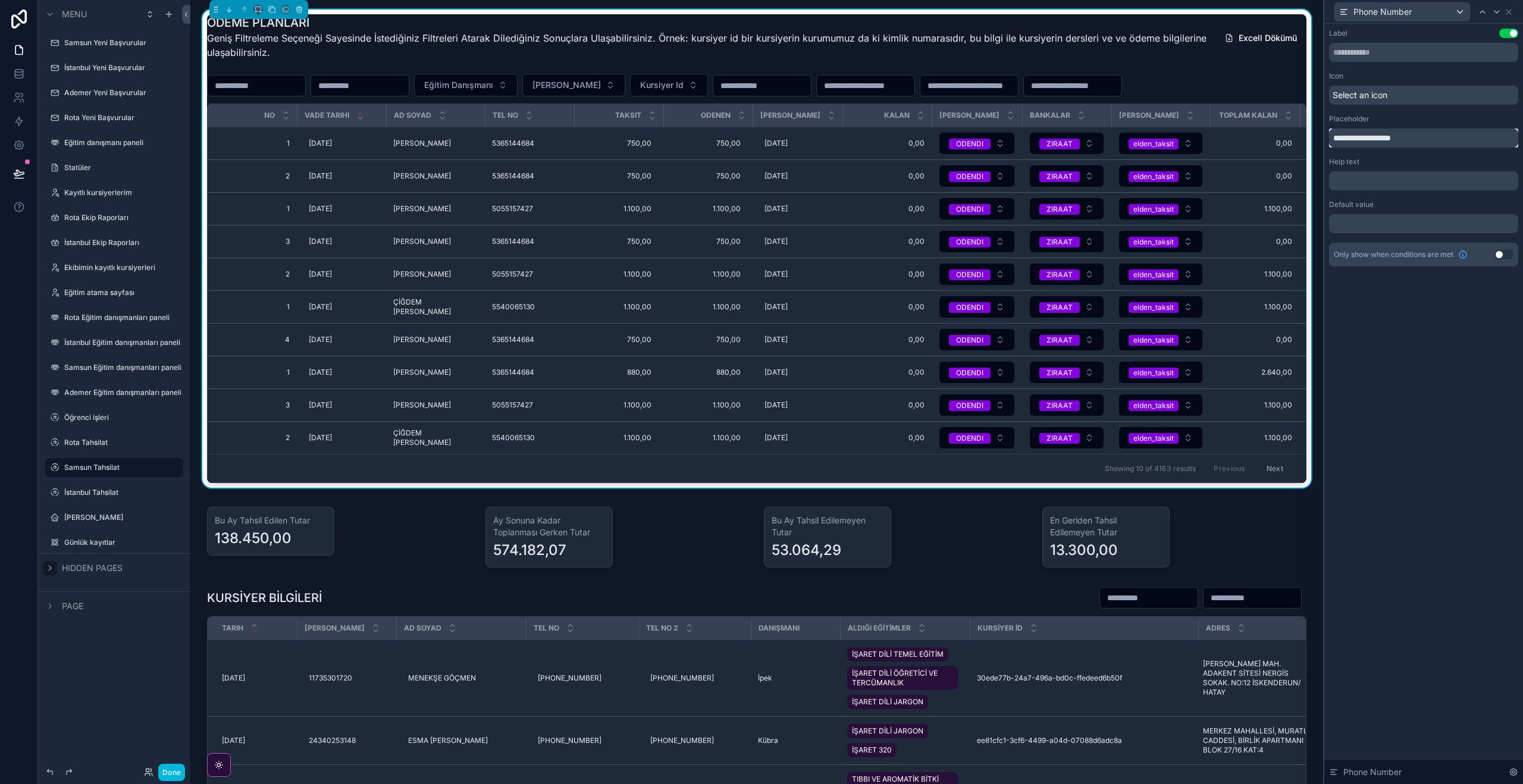
drag, startPoint x: 1409, startPoint y: 136, endPoint x: 1356, endPoint y: 136, distance: 53.0
click at [1356, 136] on input "**********" at bounding box center [1424, 138] width 189 height 19
type input "**********"
click at [106, 443] on label "Rota Tahsilat" at bounding box center [112, 442] width 95 height 10
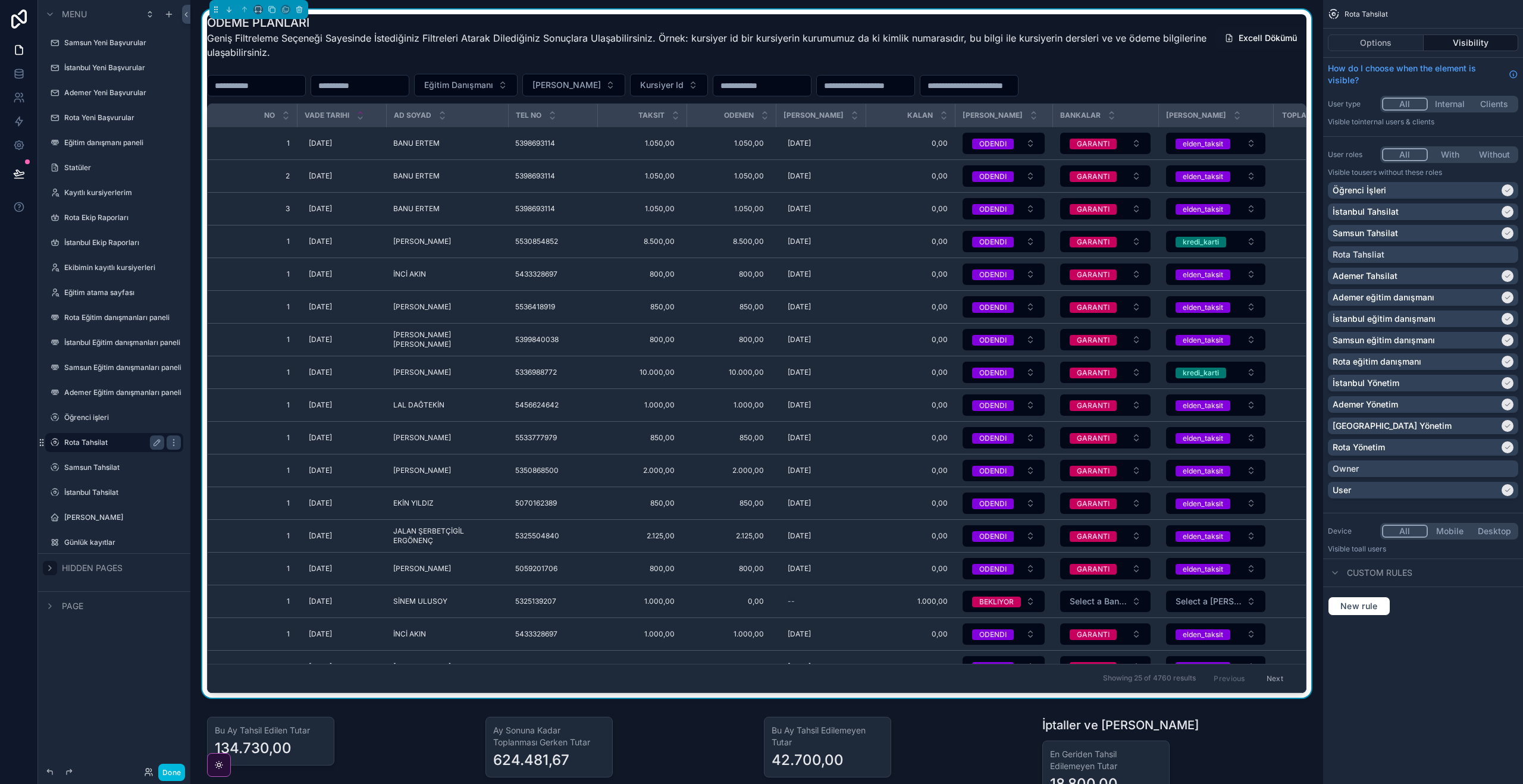
click at [1144, 85] on div "Eğitim Danışmanı [PERSON_NAME] Id" at bounding box center [757, 85] width 1099 height 22
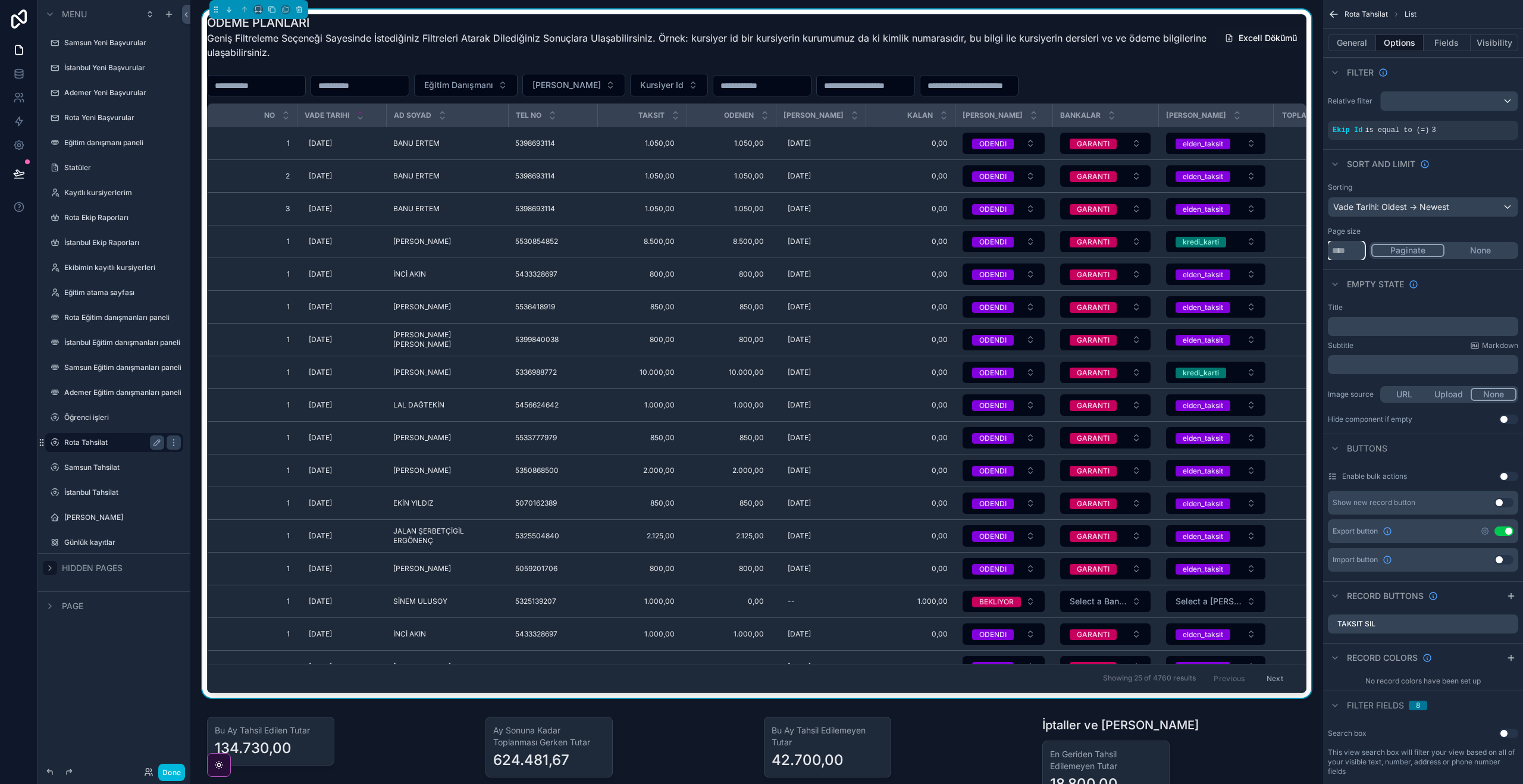
click at [1360, 253] on input "**" at bounding box center [1346, 250] width 37 height 19
type input "*"
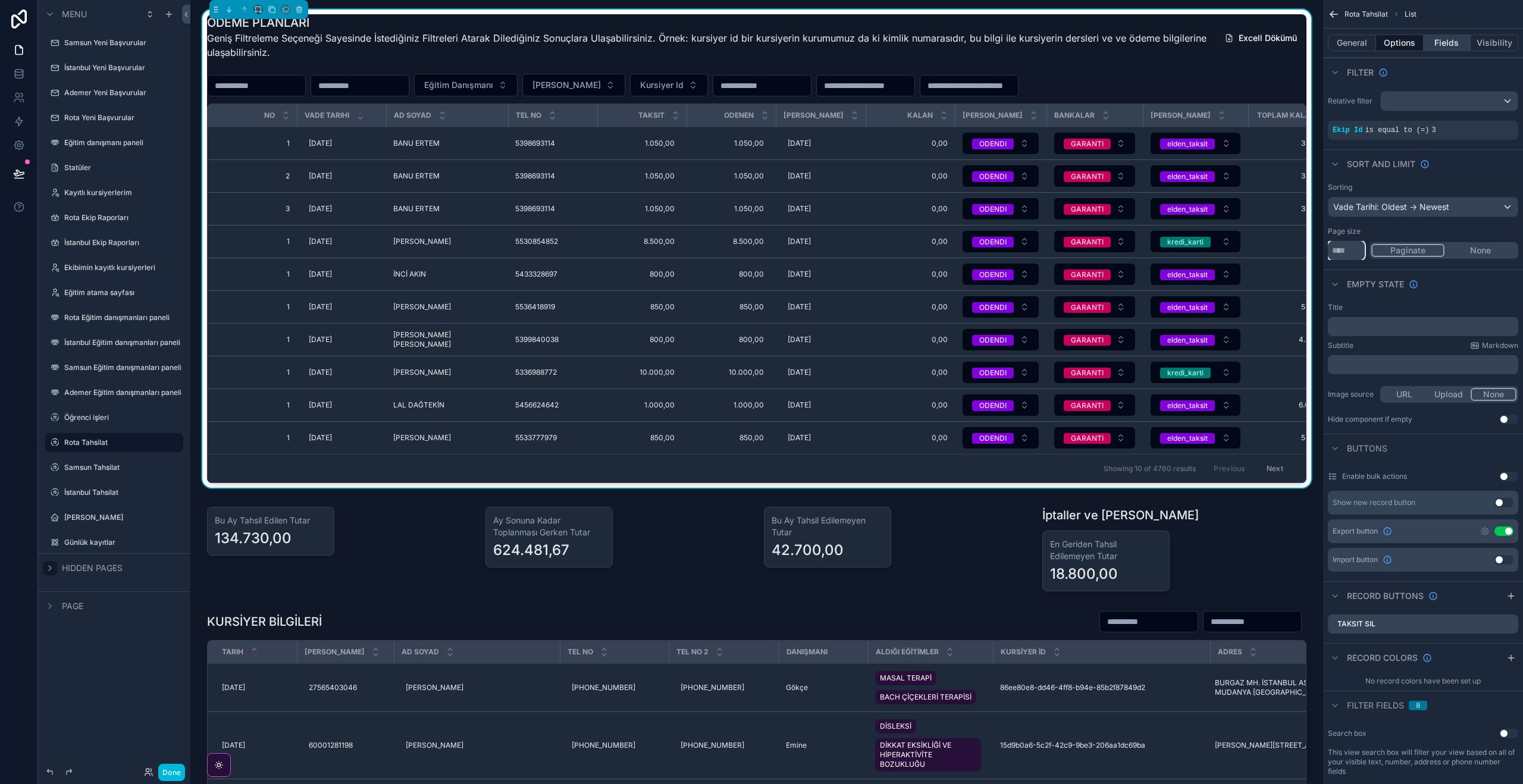
type input "**"
click at [1448, 45] on button "Fields" at bounding box center [1447, 42] width 48 height 16
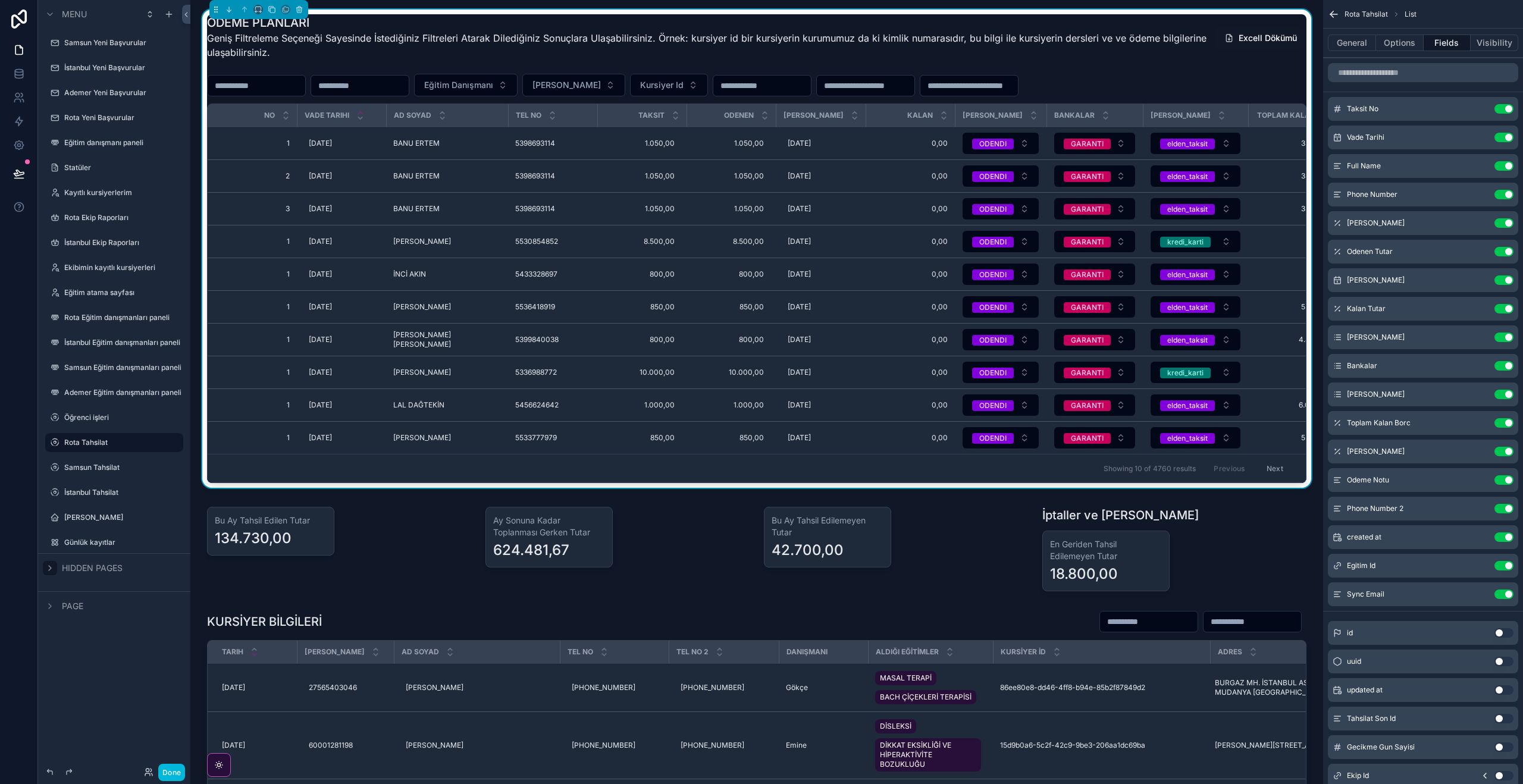
drag, startPoint x: 1410, startPoint y: 41, endPoint x: 1410, endPoint y: 56, distance: 15.0
click at [1410, 41] on button "Options" at bounding box center [1399, 42] width 48 height 16
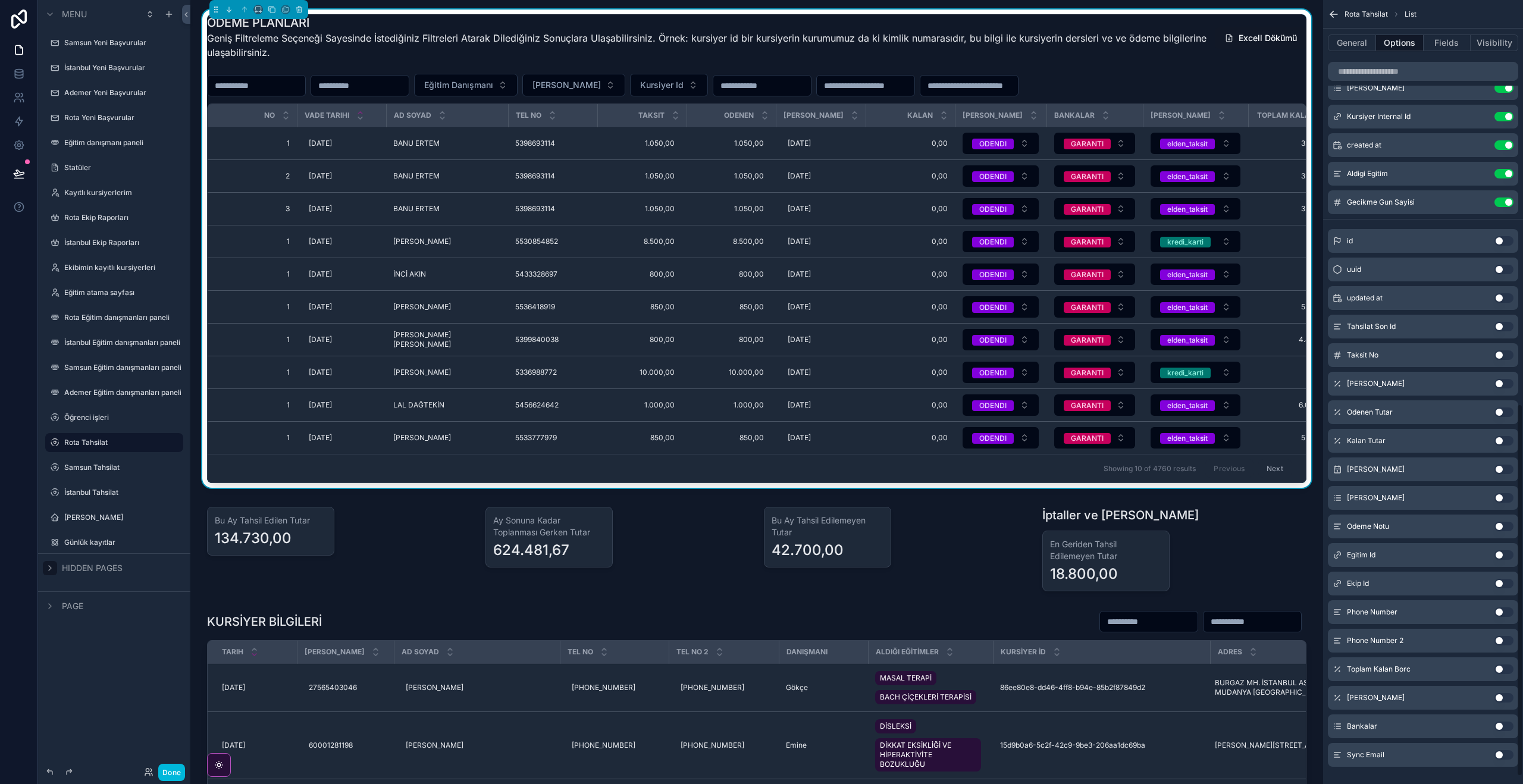
scroll to position [864, 0]
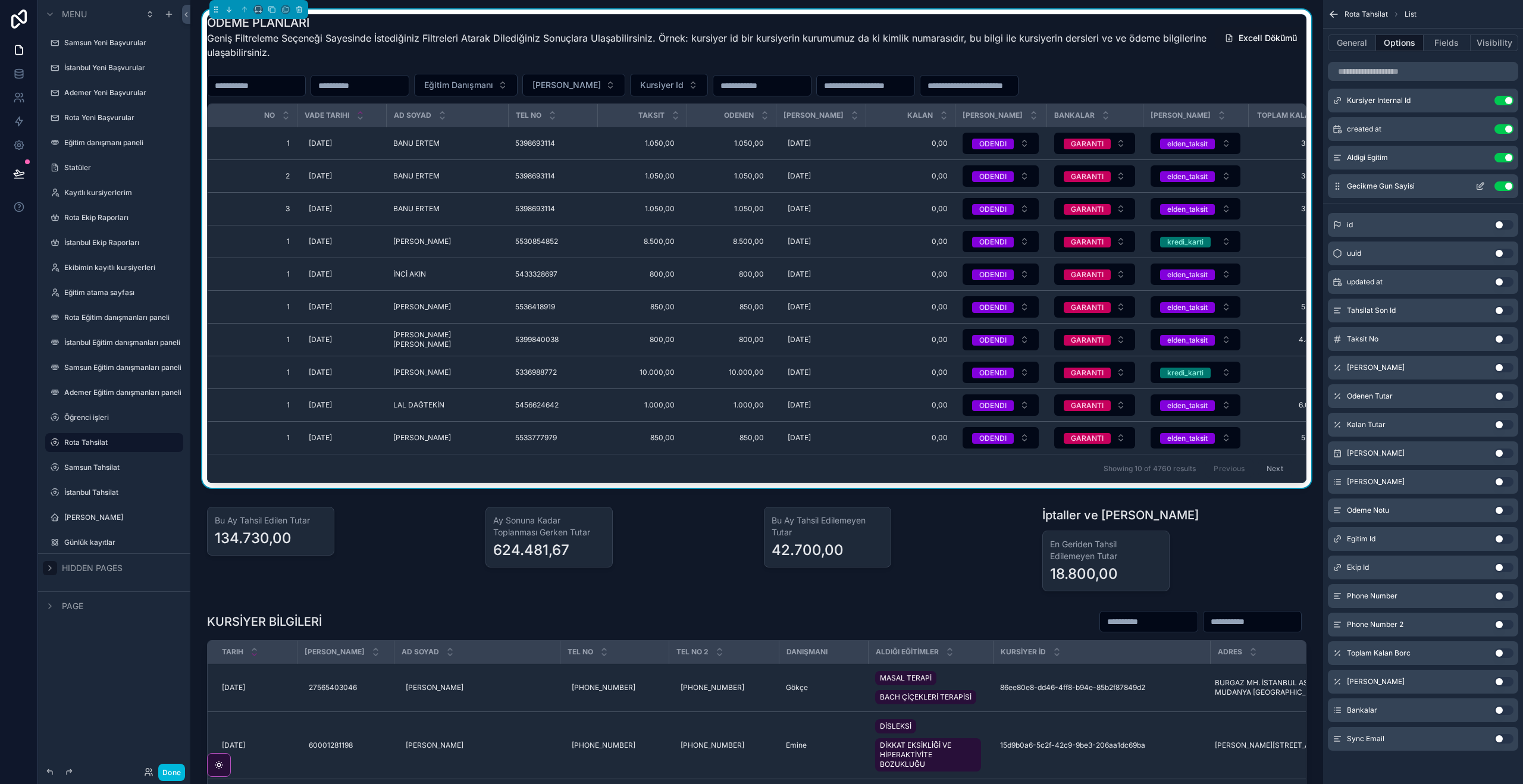
drag, startPoint x: 1504, startPoint y: 593, endPoint x: 1421, endPoint y: 189, distance: 412.4
click at [1504, 593] on button "Use setting" at bounding box center [1503, 596] width 19 height 10
click at [1478, 219] on icon "scrollable content" at bounding box center [1480, 214] width 10 height 10
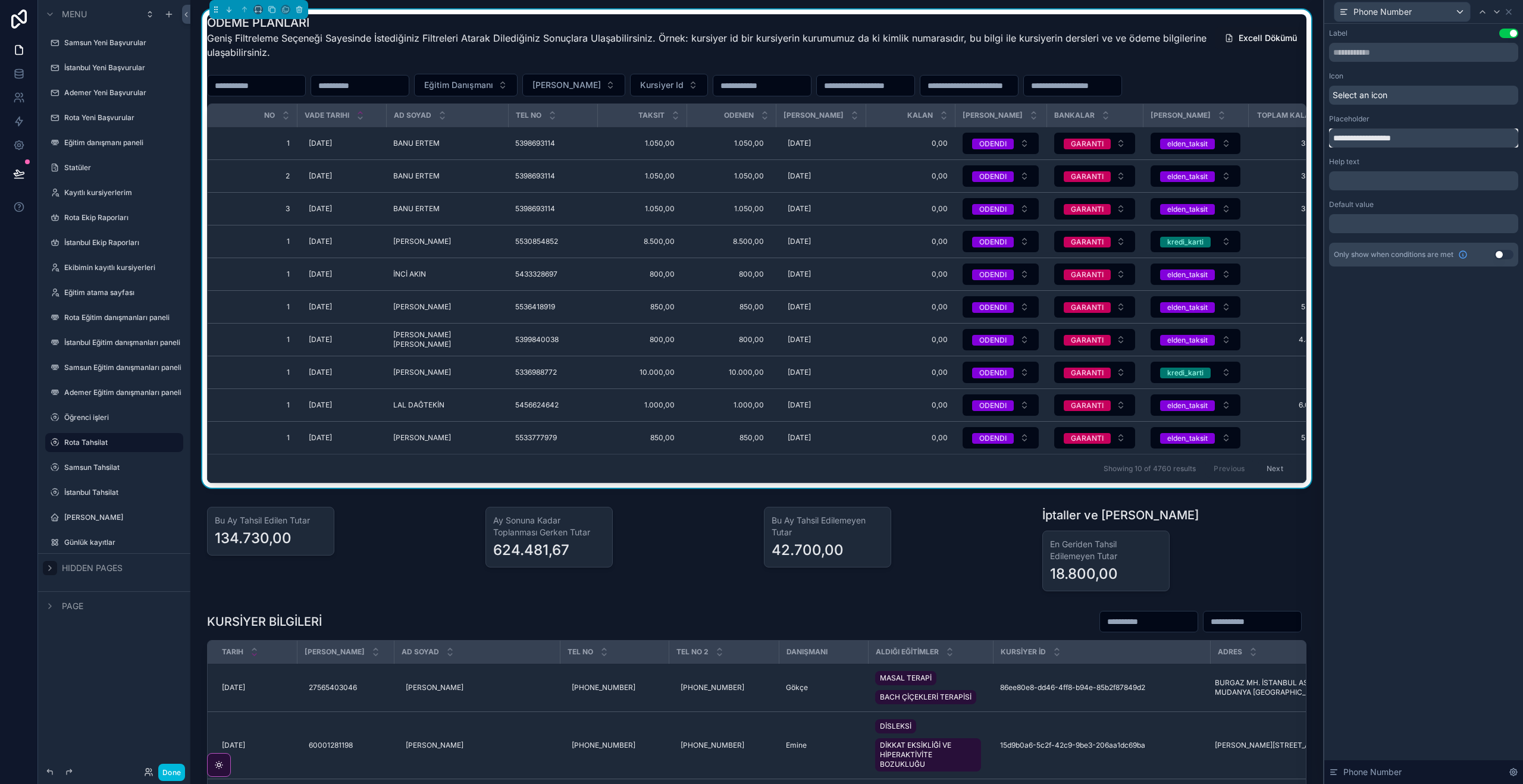
drag, startPoint x: 1413, startPoint y: 137, endPoint x: 1355, endPoint y: 136, distance: 58.0
click at [1355, 136] on input "**********" at bounding box center [1424, 138] width 189 height 19
type input "**********"
click at [1518, 354] on div "**********" at bounding box center [1424, 404] width 199 height 760
click at [1508, 14] on icon at bounding box center [1508, 12] width 10 height 10
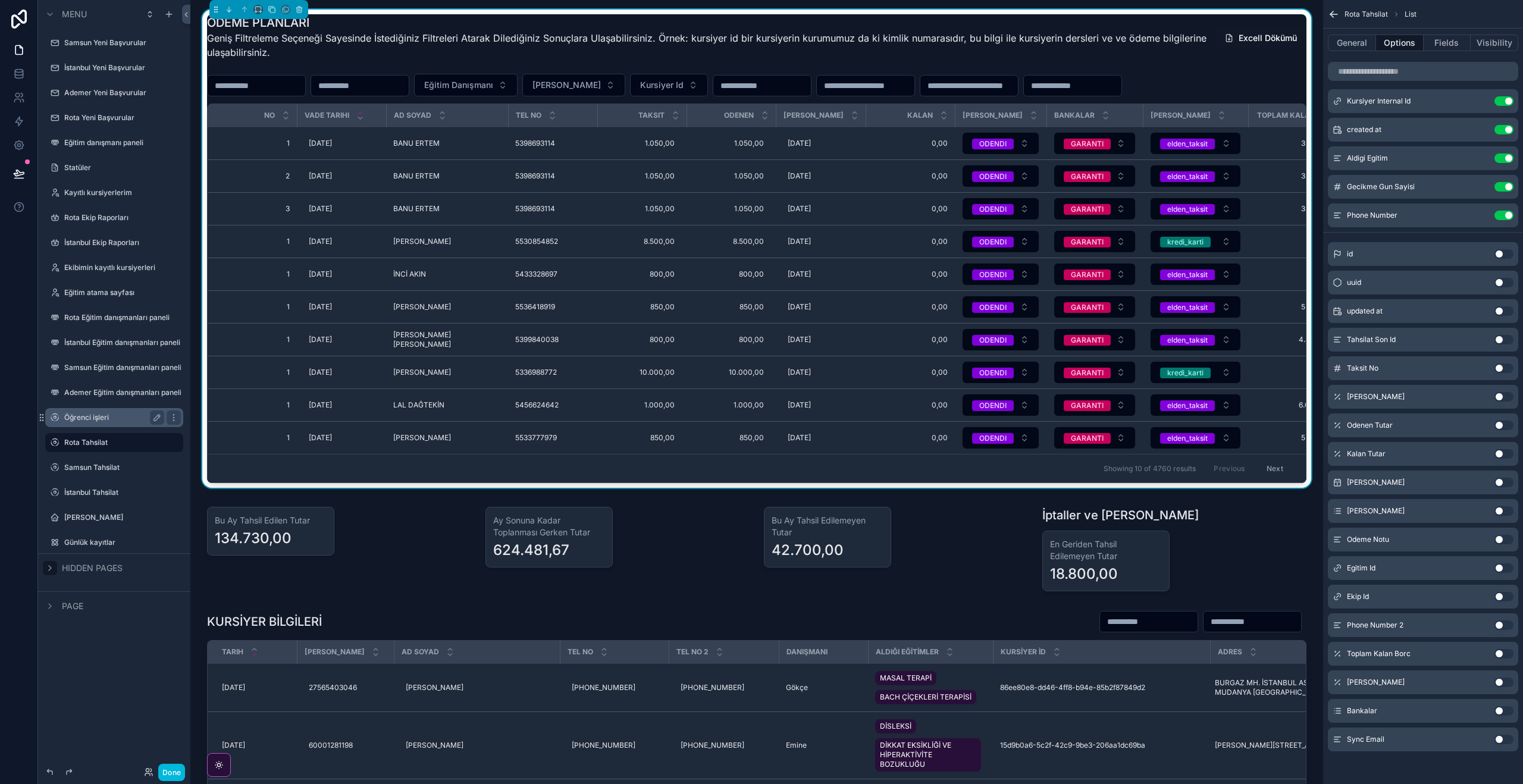
click at [88, 420] on label "Öğrenci işleri" at bounding box center [112, 417] width 95 height 10
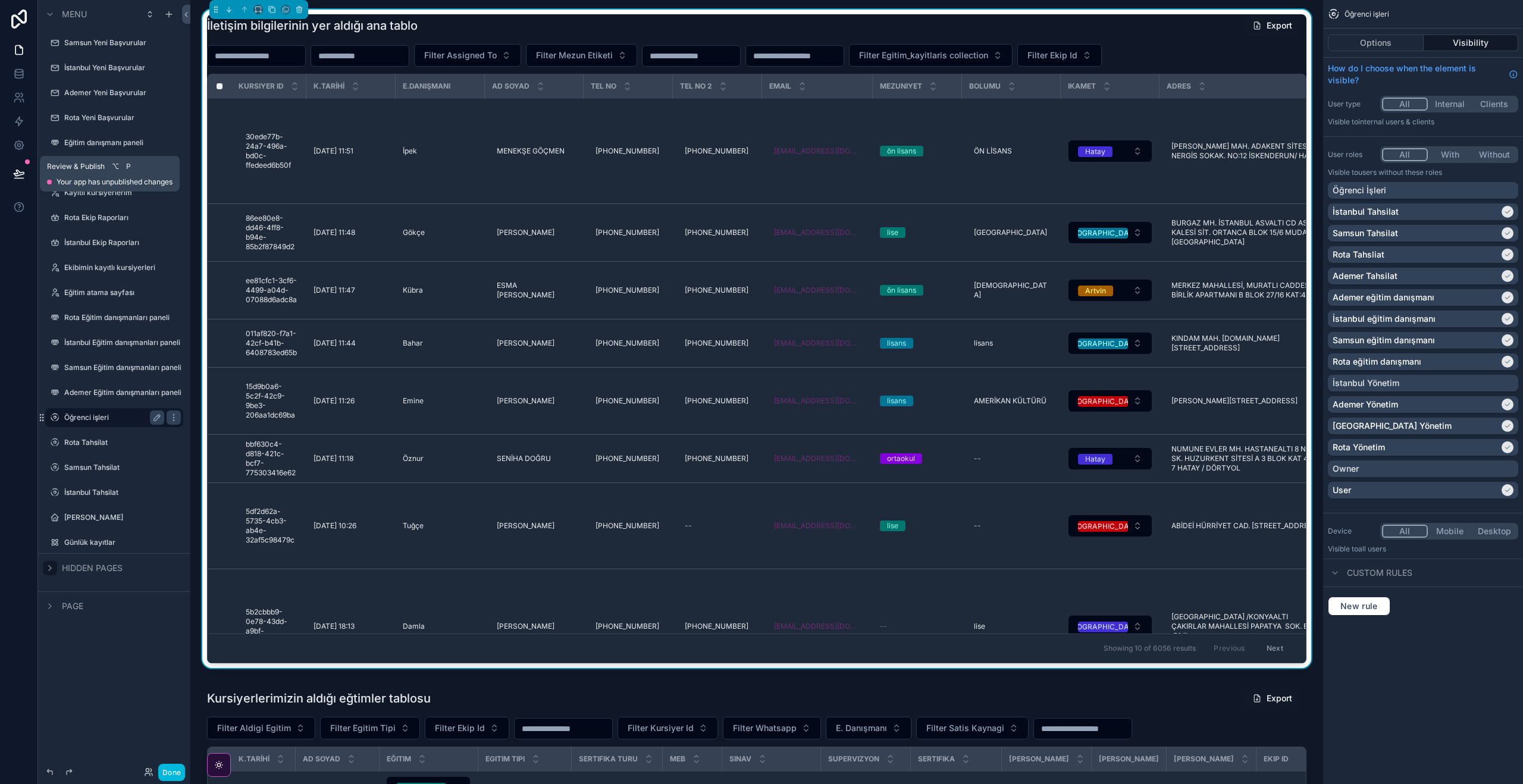
click at [13, 167] on button at bounding box center [19, 173] width 26 height 33
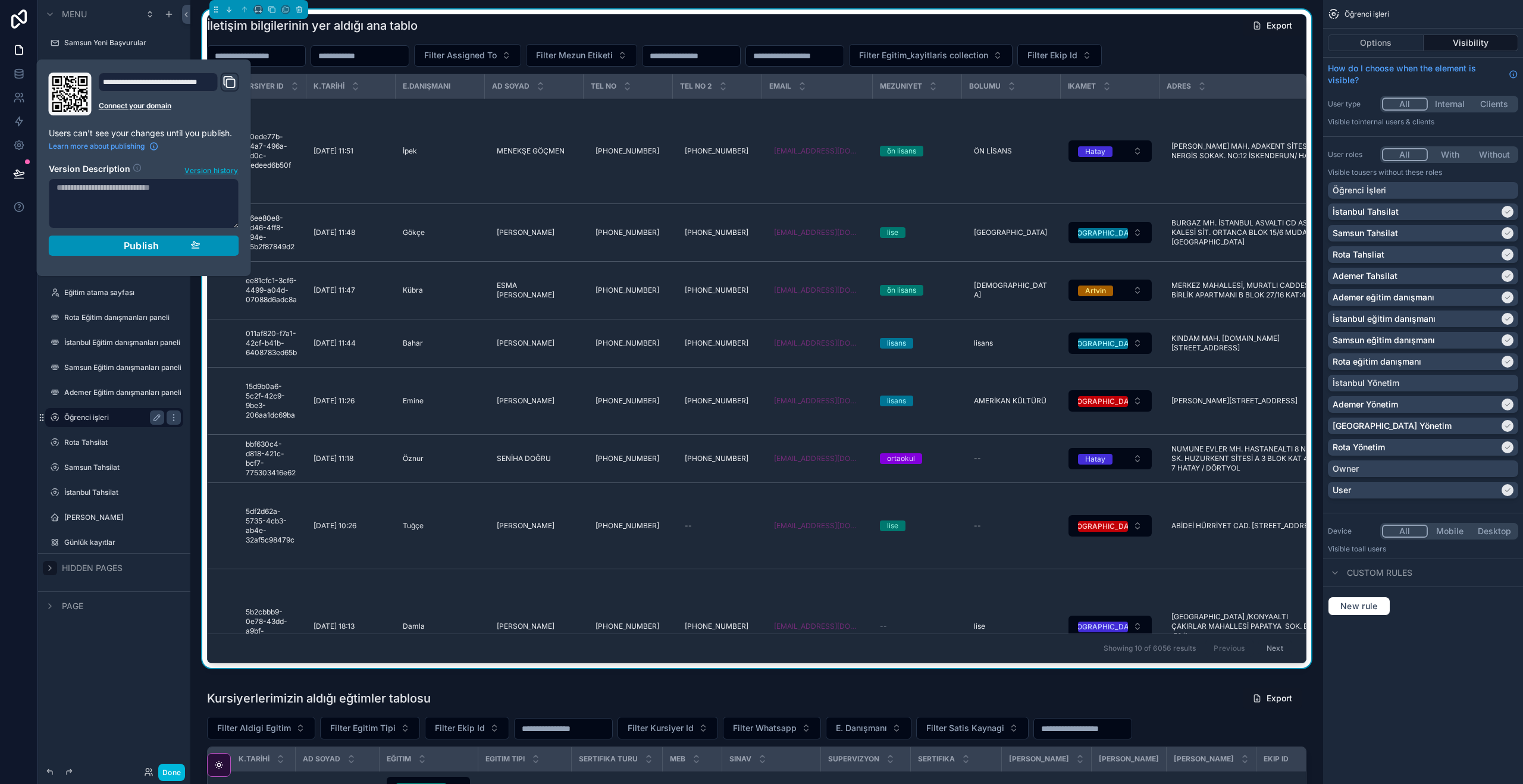
click at [141, 239] on button "Publish" at bounding box center [144, 245] width 190 height 20
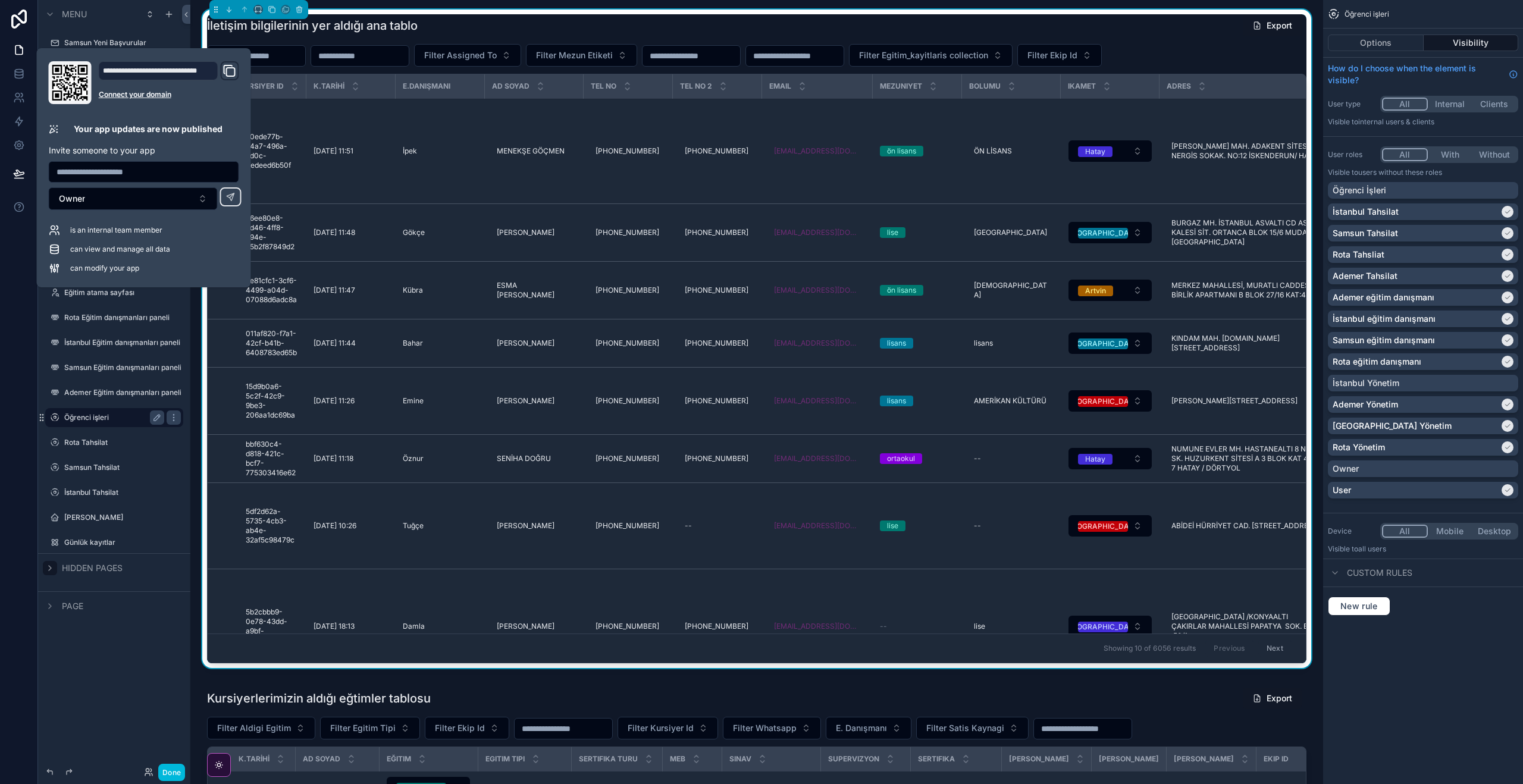
click at [144, 689] on div "Menu Samsun Yeni Başvurular İstanbul Yeni Başvurular Ademer Yeni Başvurular Rot…" at bounding box center [114, 385] width 152 height 769
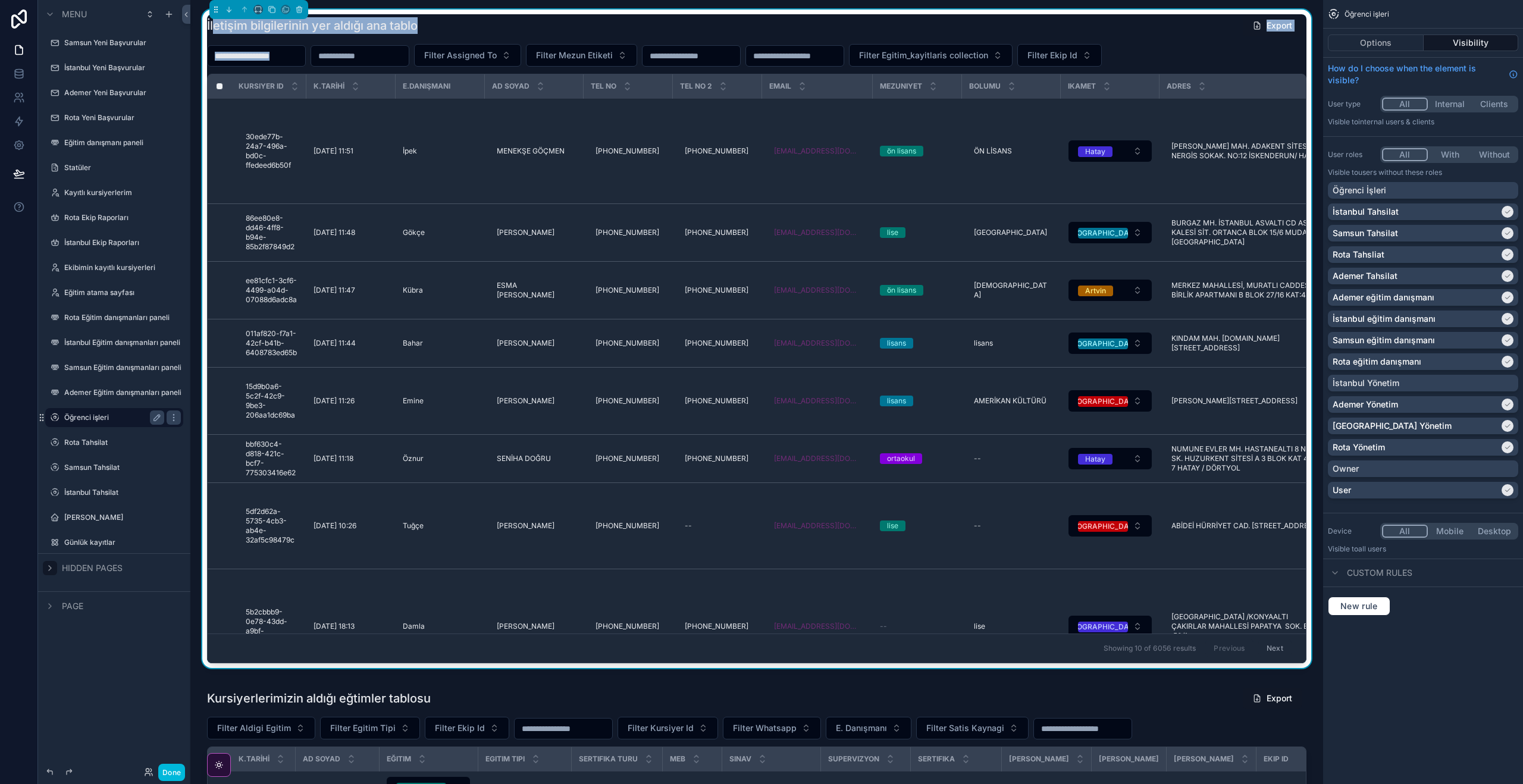
drag, startPoint x: 231, startPoint y: 27, endPoint x: 381, endPoint y: 37, distance: 150.3
click at [381, 37] on div "İletişim bilgilerinin yer aldığı ana tablo Export Filter Assigned To Filter Mez…" at bounding box center [757, 339] width 1099 height 649
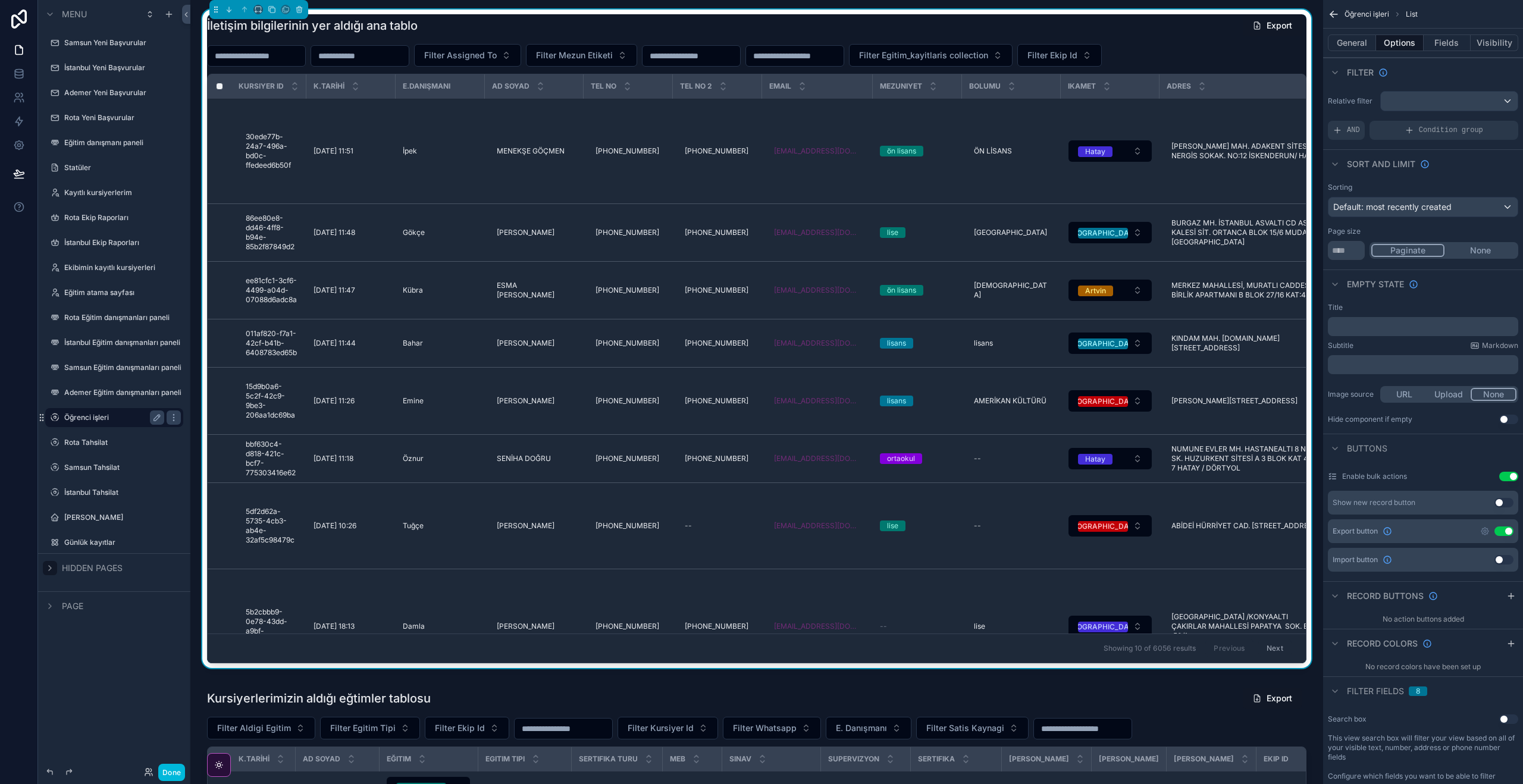
click at [481, 87] on div "E.DANIŞMANI" at bounding box center [440, 86] width 88 height 19
click at [393, 84] on div "scrollable content" at bounding box center [395, 86] width 5 height 24
drag, startPoint x: 393, startPoint y: 84, endPoint x: 362, endPoint y: 81, distance: 31.1
click at [362, 81] on th "K.TARİHİ" at bounding box center [350, 87] width 89 height 24
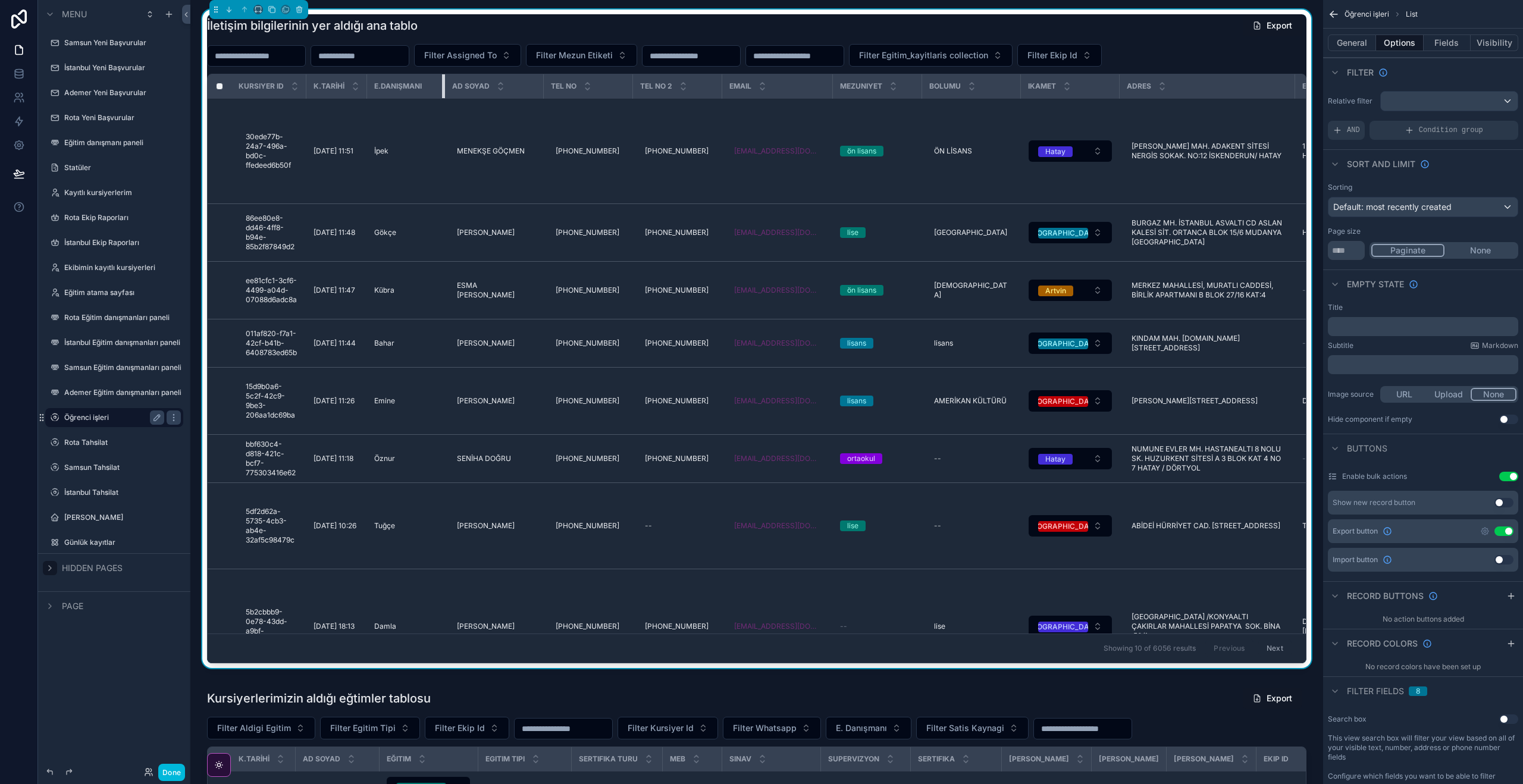
drag, startPoint x: 458, startPoint y: 82, endPoint x: 441, endPoint y: 90, distance: 18.8
click at [444, 84] on th "E.DANIŞMANI" at bounding box center [406, 87] width 78 height 24
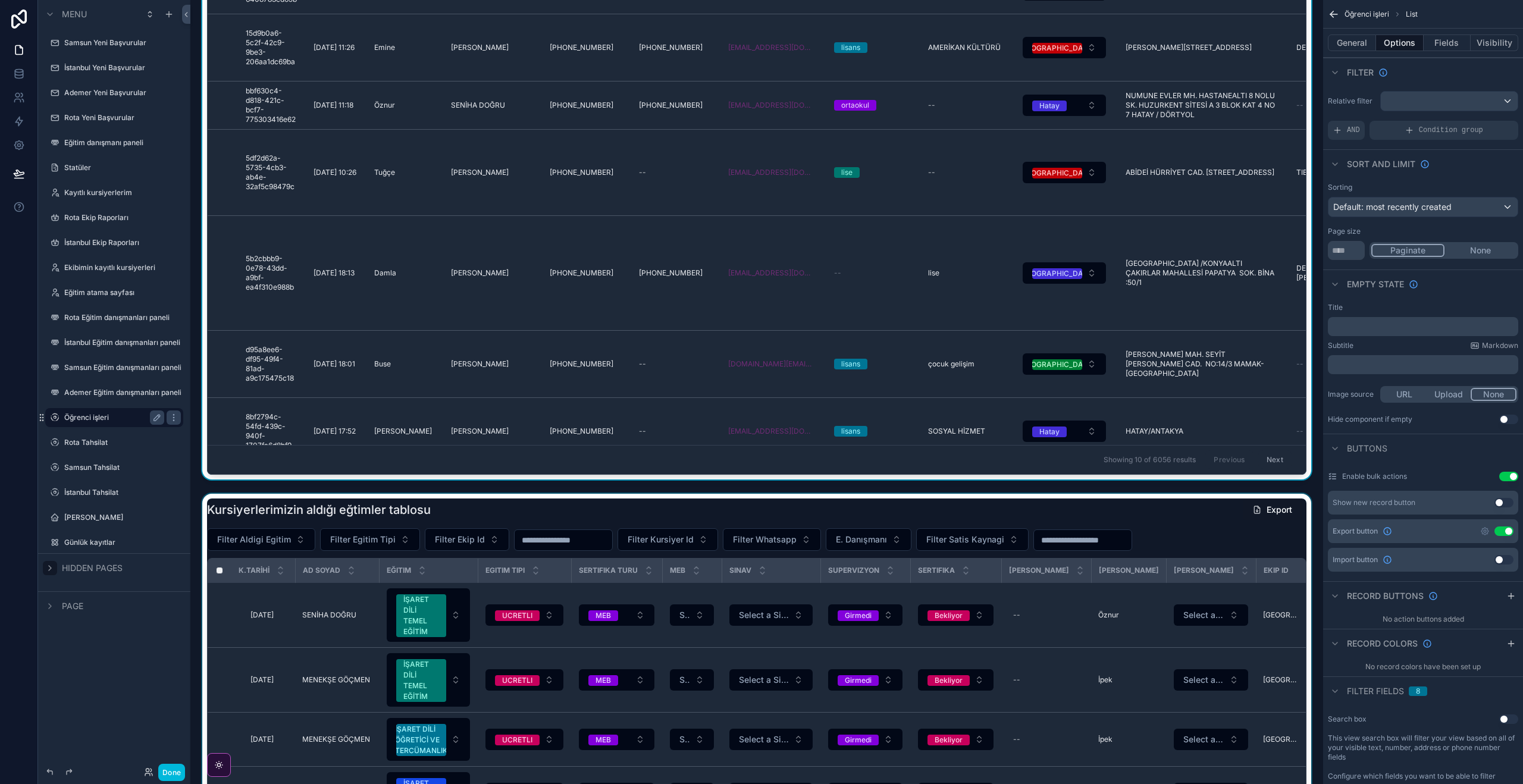
scroll to position [374, 0]
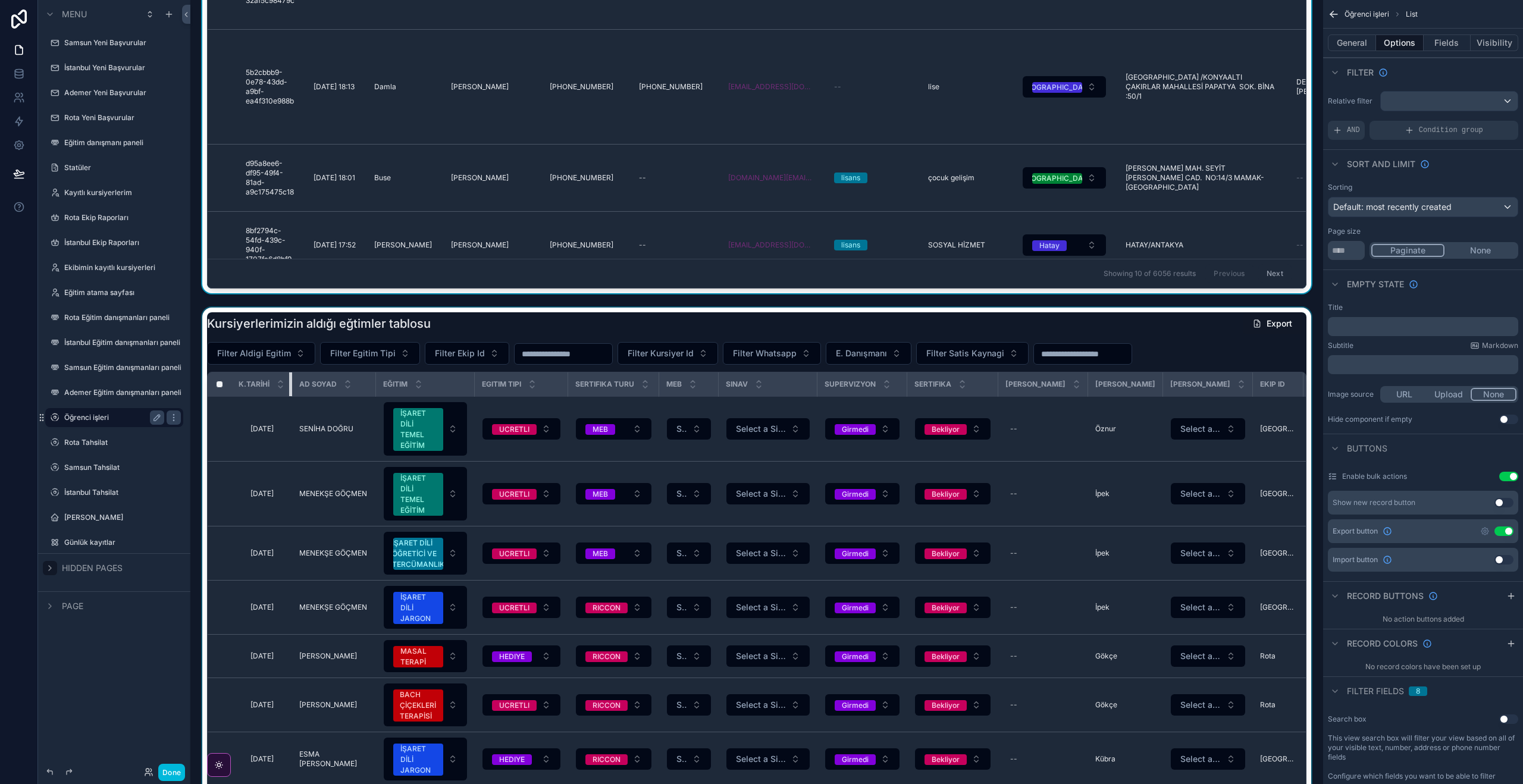
drag, startPoint x: 298, startPoint y: 379, endPoint x: 364, endPoint y: 388, distance: 66.6
click at [239, 373] on th "K.TARİHİ" at bounding box center [262, 384] width 61 height 24
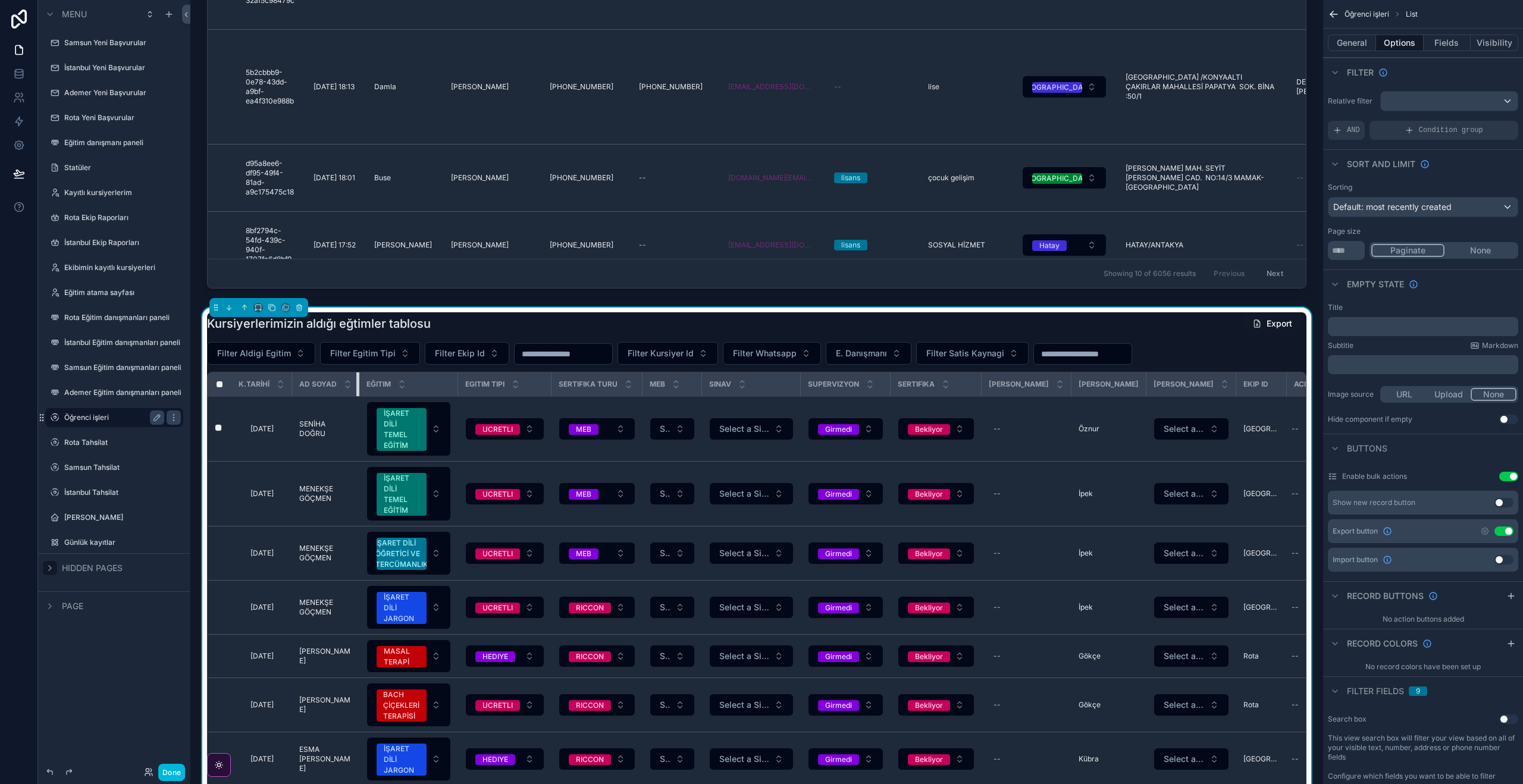
drag, startPoint x: 372, startPoint y: 382, endPoint x: 370, endPoint y: 400, distance: 18.1
click at [330, 382] on th "Ad SOYAD" at bounding box center [325, 384] width 67 height 24
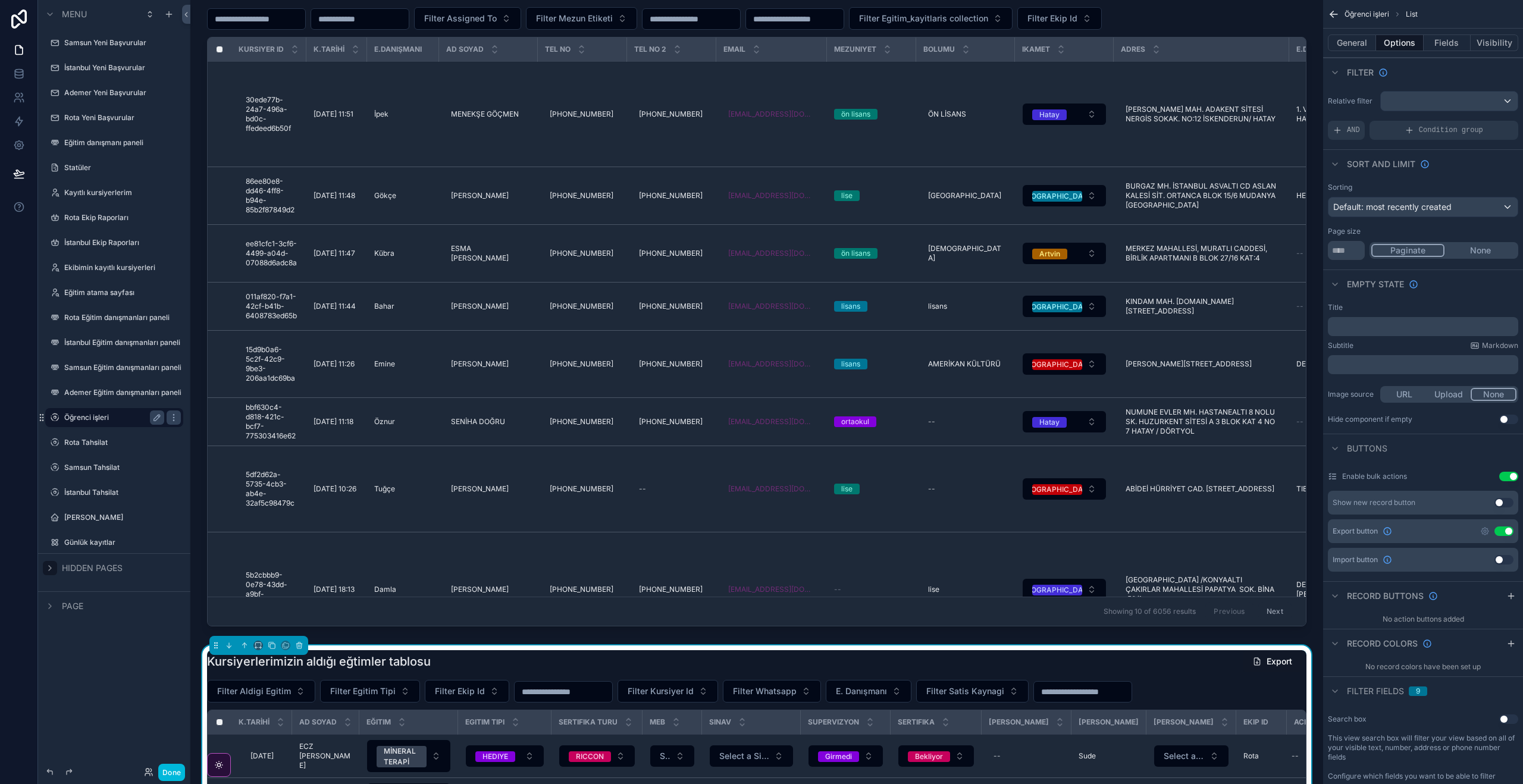
scroll to position [36, 0]
click at [96, 546] on label "Günlük kayıtlar" at bounding box center [112, 542] width 95 height 10
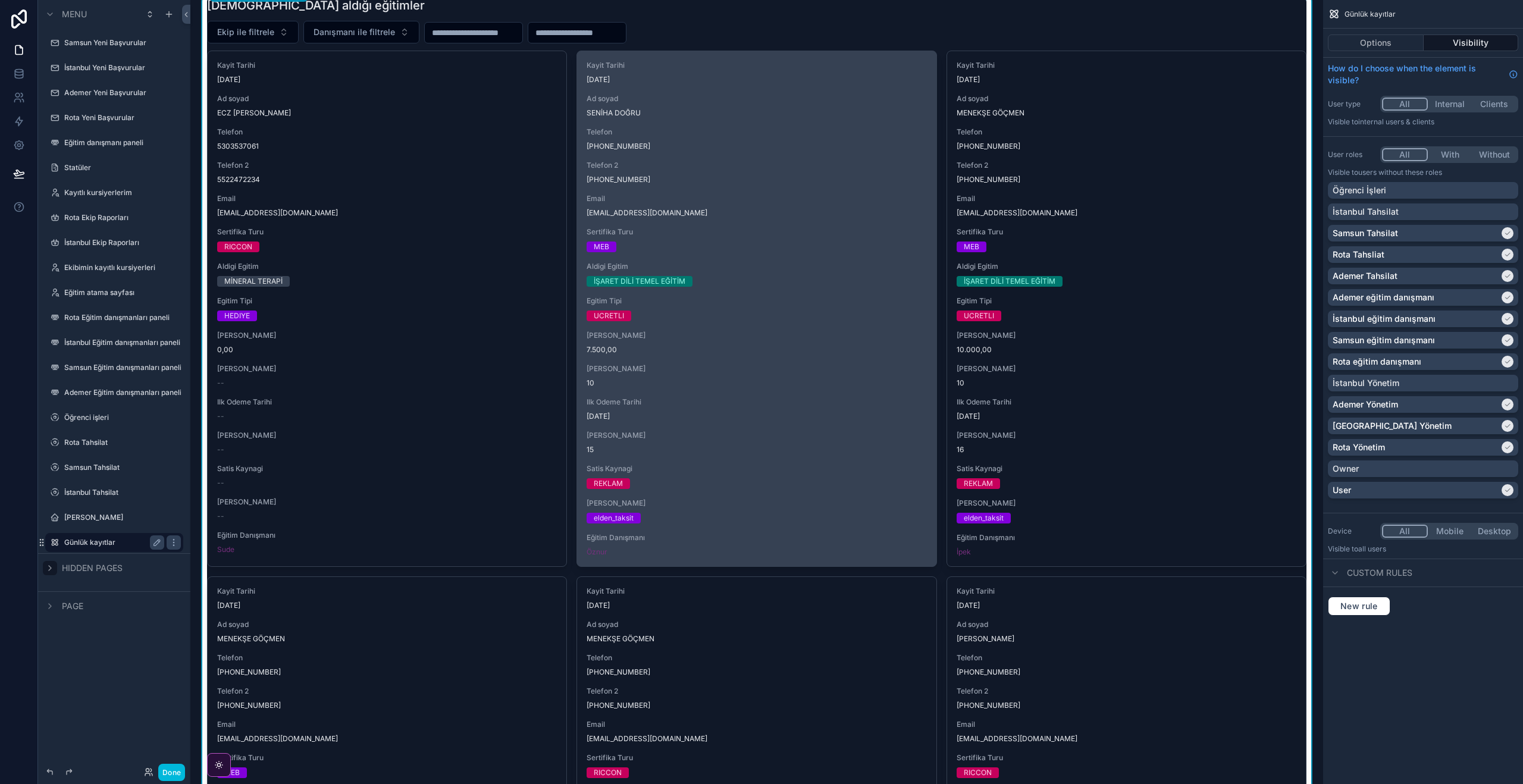
scroll to position [386, 0]
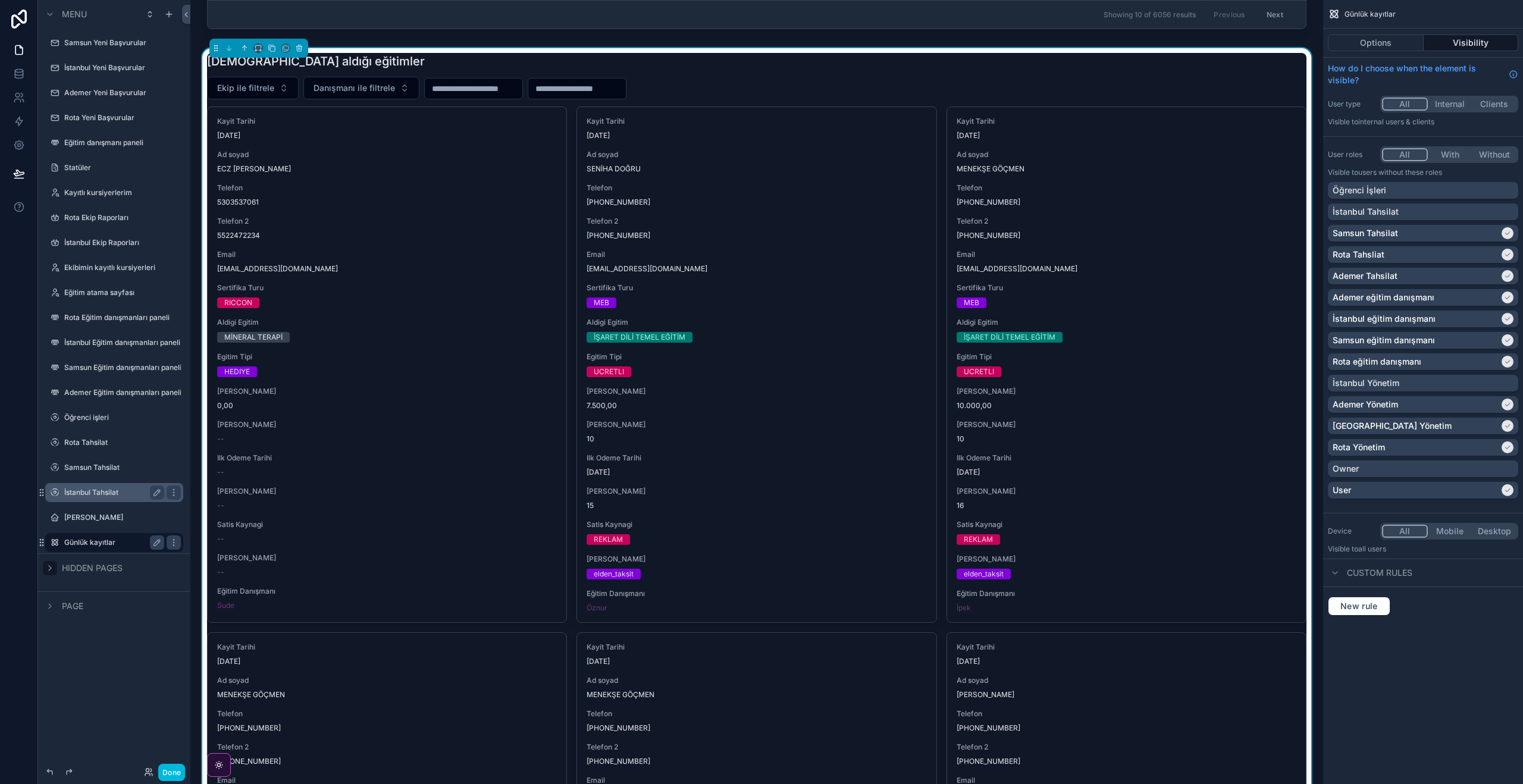
drag, startPoint x: 90, startPoint y: 418, endPoint x: 95, endPoint y: 497, distance: 79.2
click at [89, 418] on label "Öğrenci işleri" at bounding box center [120, 417] width 112 height 10
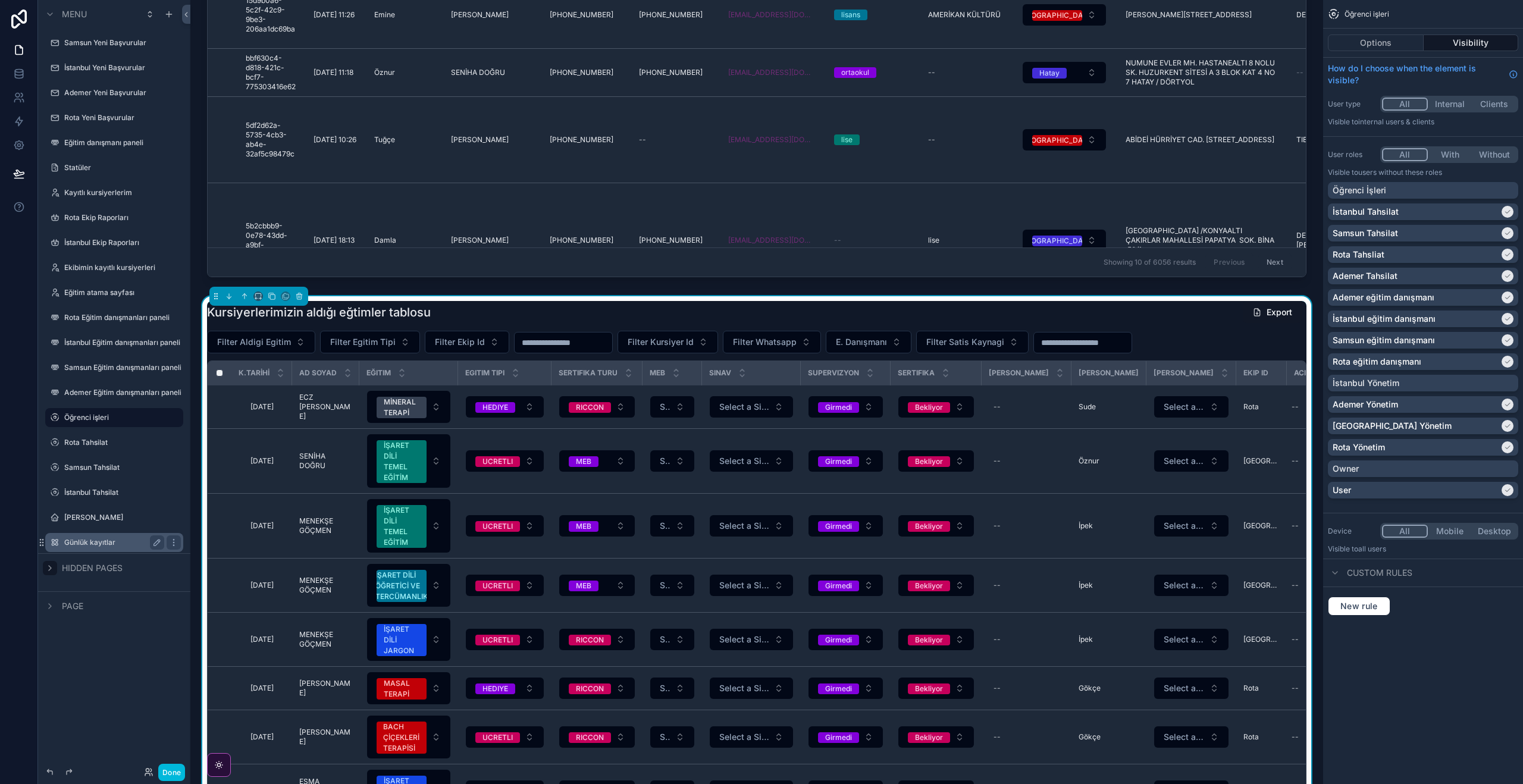
click at [96, 546] on label "Günlük kayıtlar" at bounding box center [112, 542] width 95 height 10
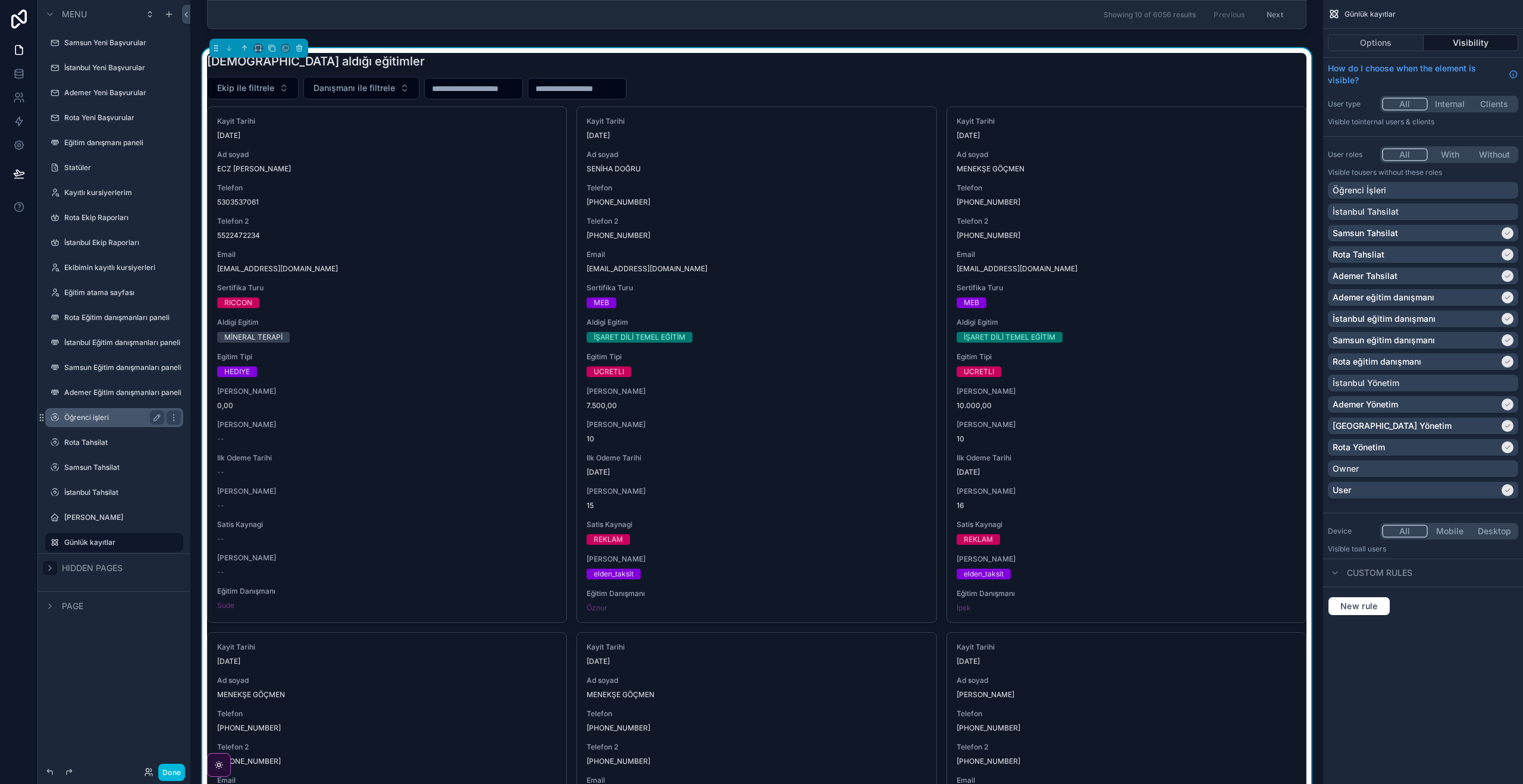
click at [97, 422] on label "Öğrenci işleri" at bounding box center [112, 417] width 95 height 10
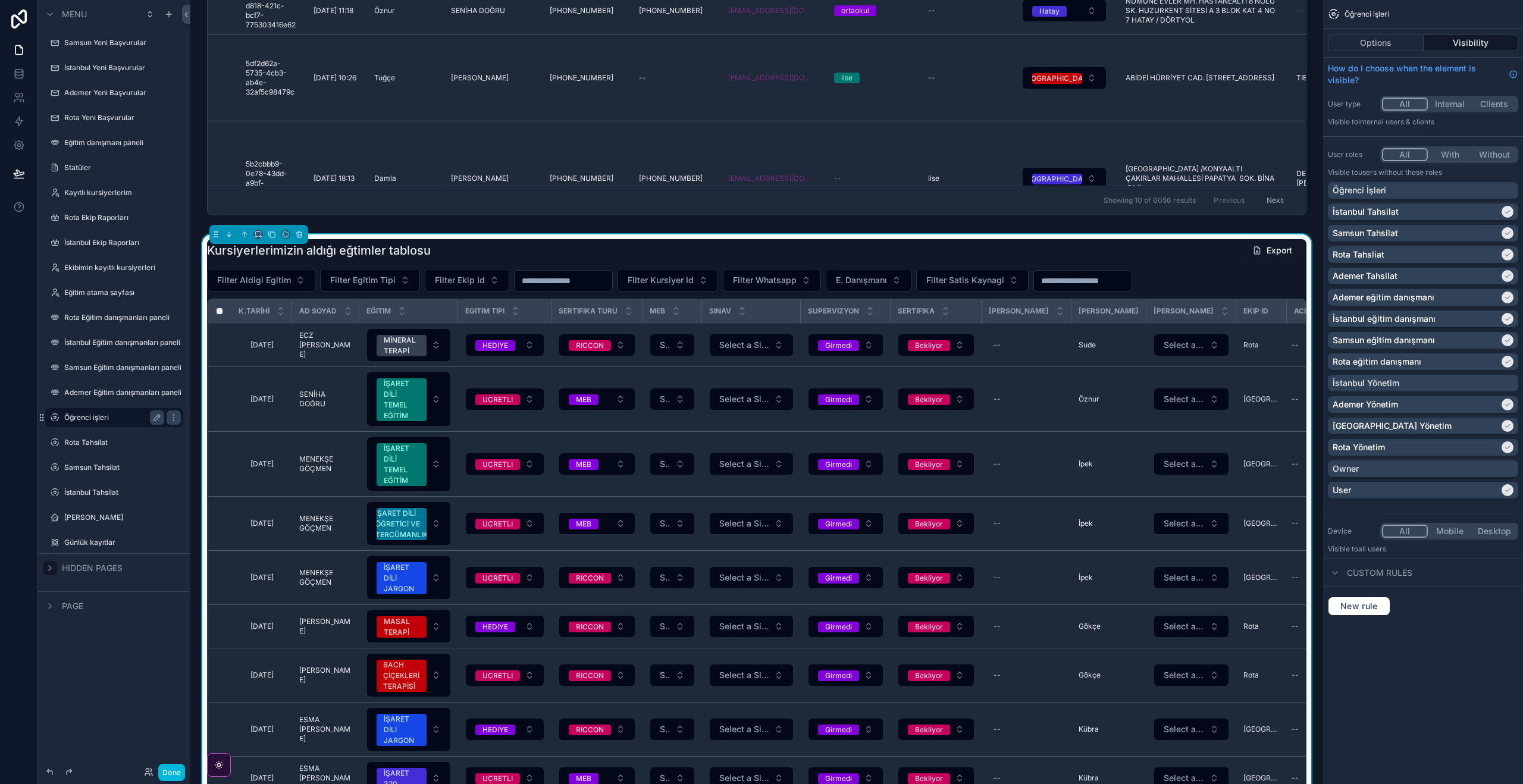
scroll to position [444, 0]
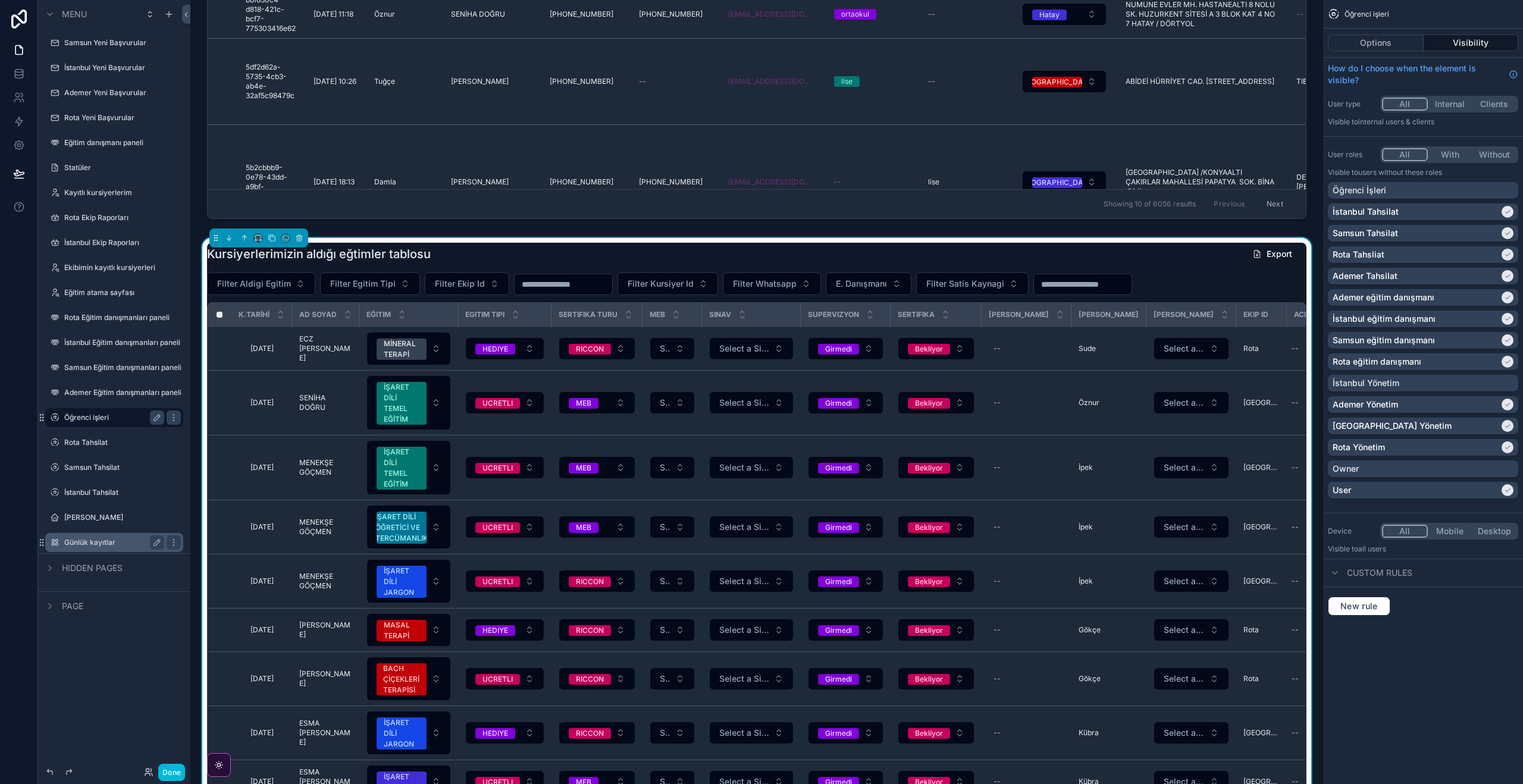
click at [108, 543] on label "Günlük kayıtlar" at bounding box center [112, 542] width 95 height 10
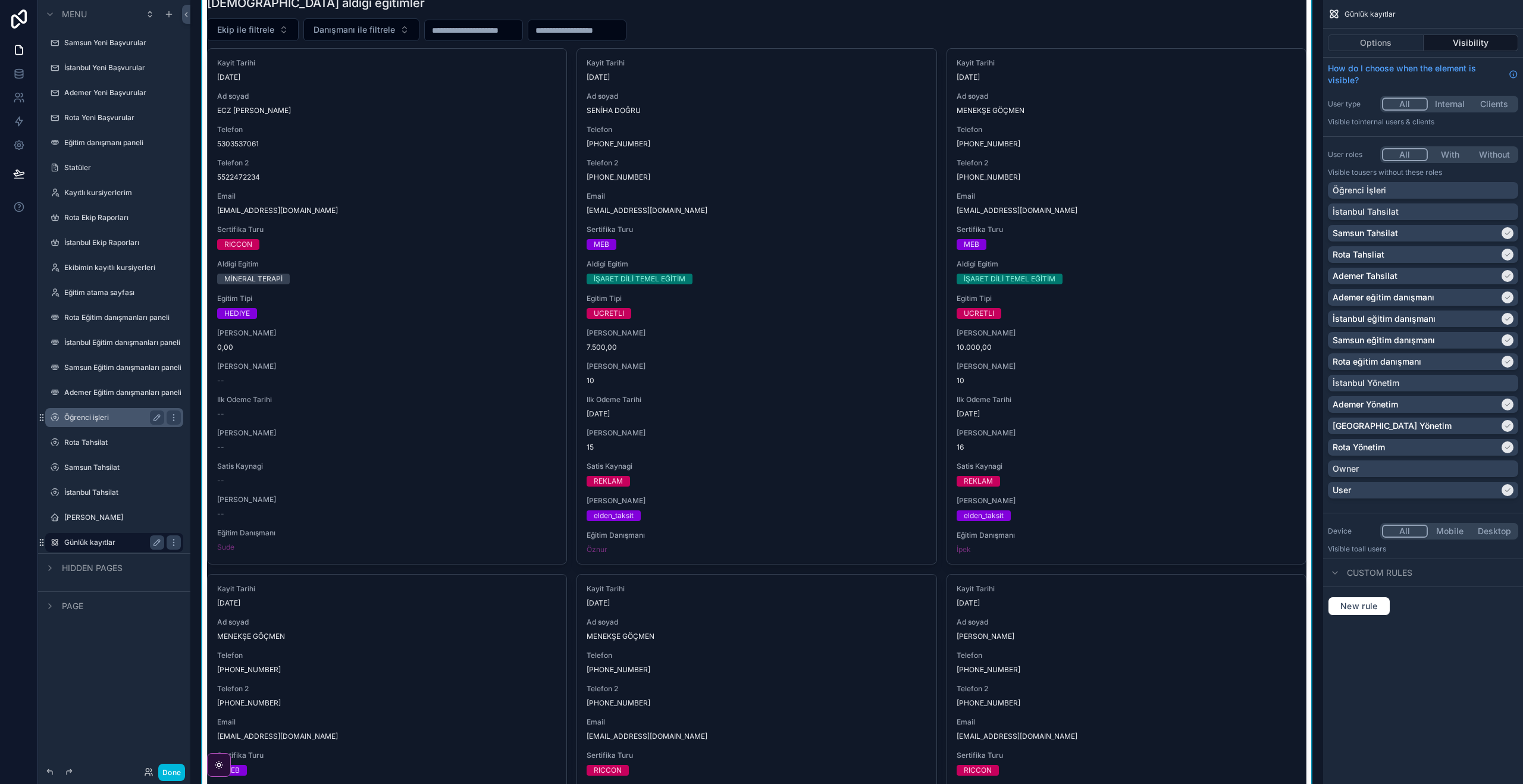
click at [113, 420] on label "Öğrenci işleri" at bounding box center [112, 417] width 95 height 10
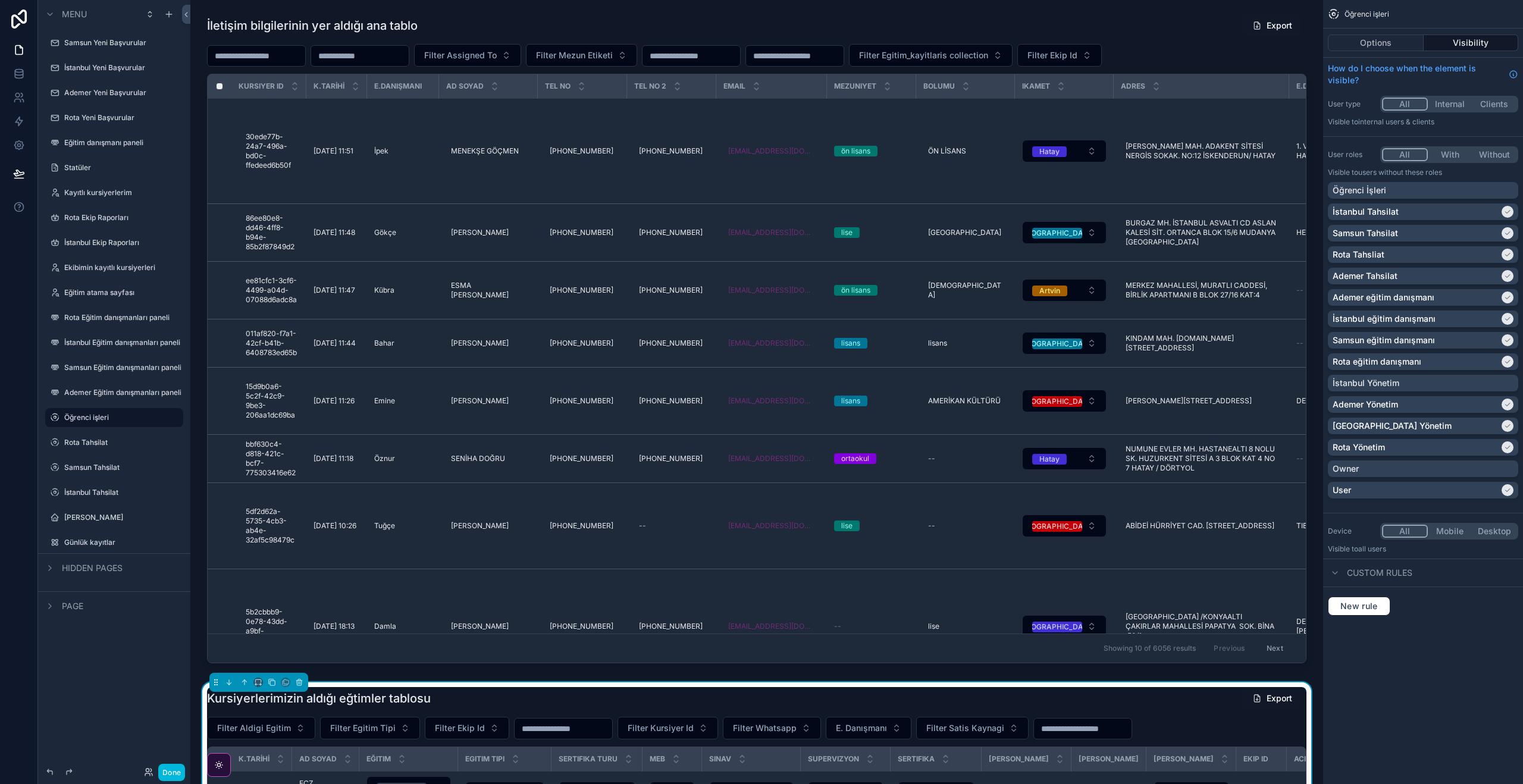
scroll to position [444, 0]
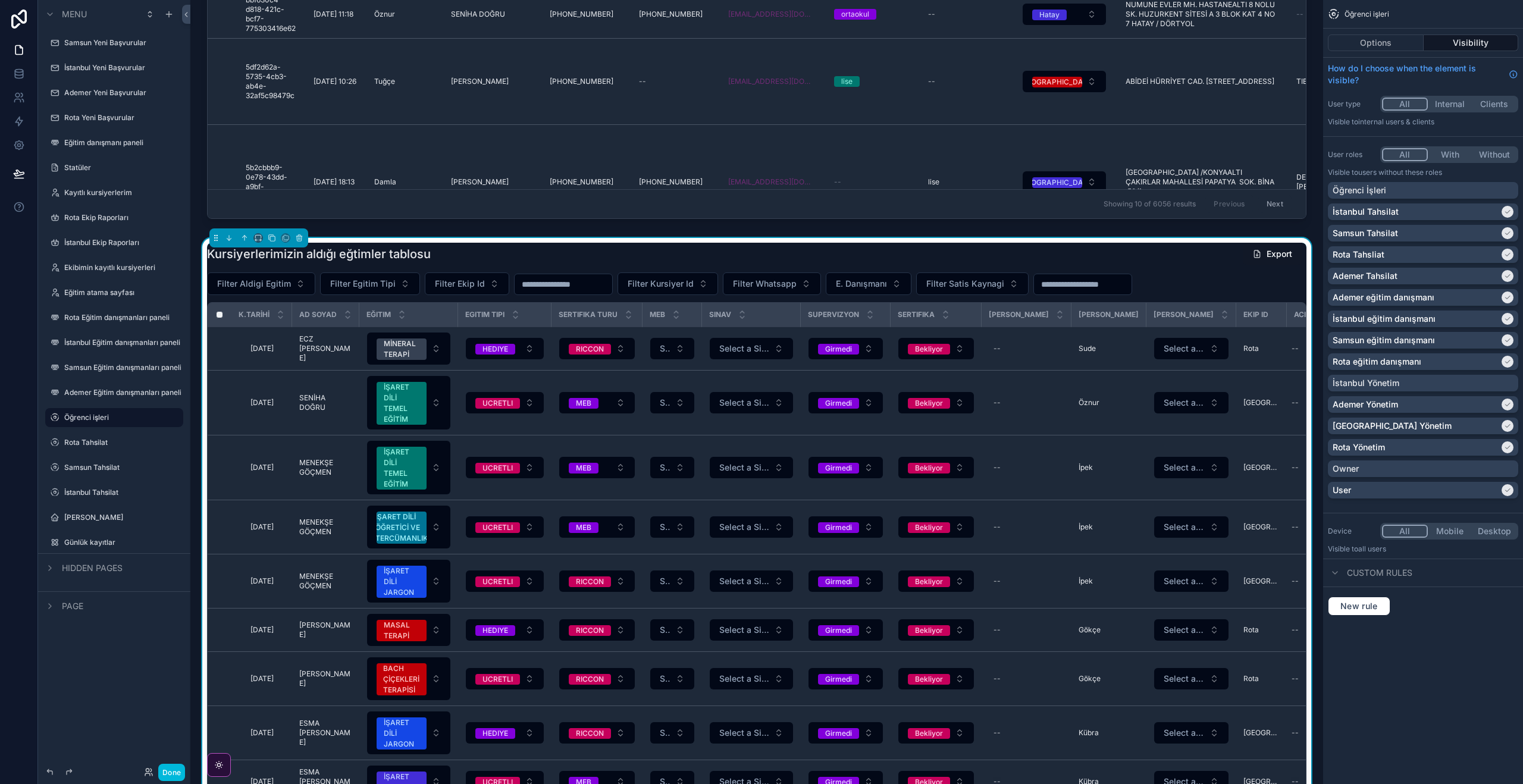
click at [457, 252] on div "Kursiyerlerimizin aldığı eğtimler tablosu Export" at bounding box center [757, 253] width 1099 height 22
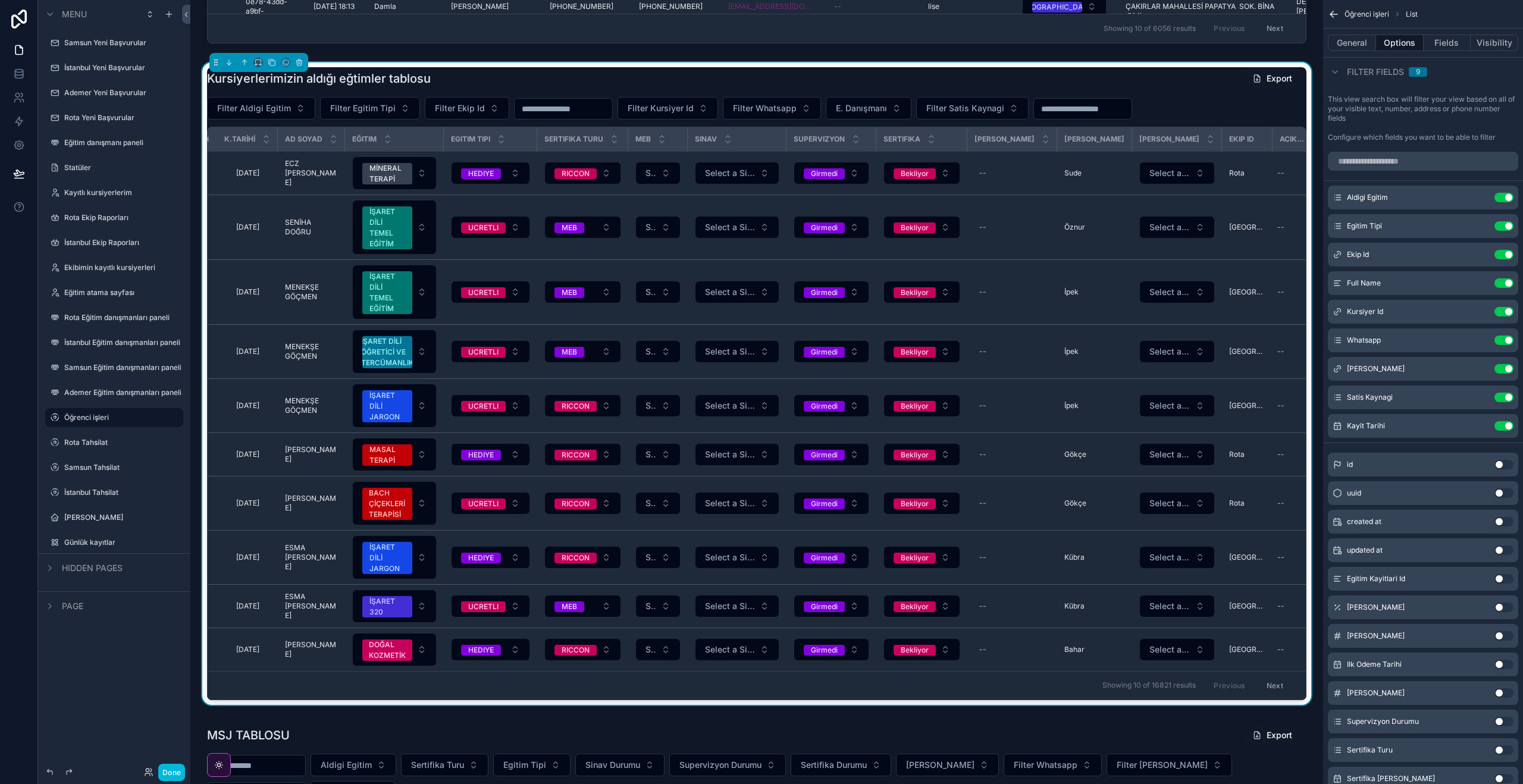
scroll to position [617, 0]
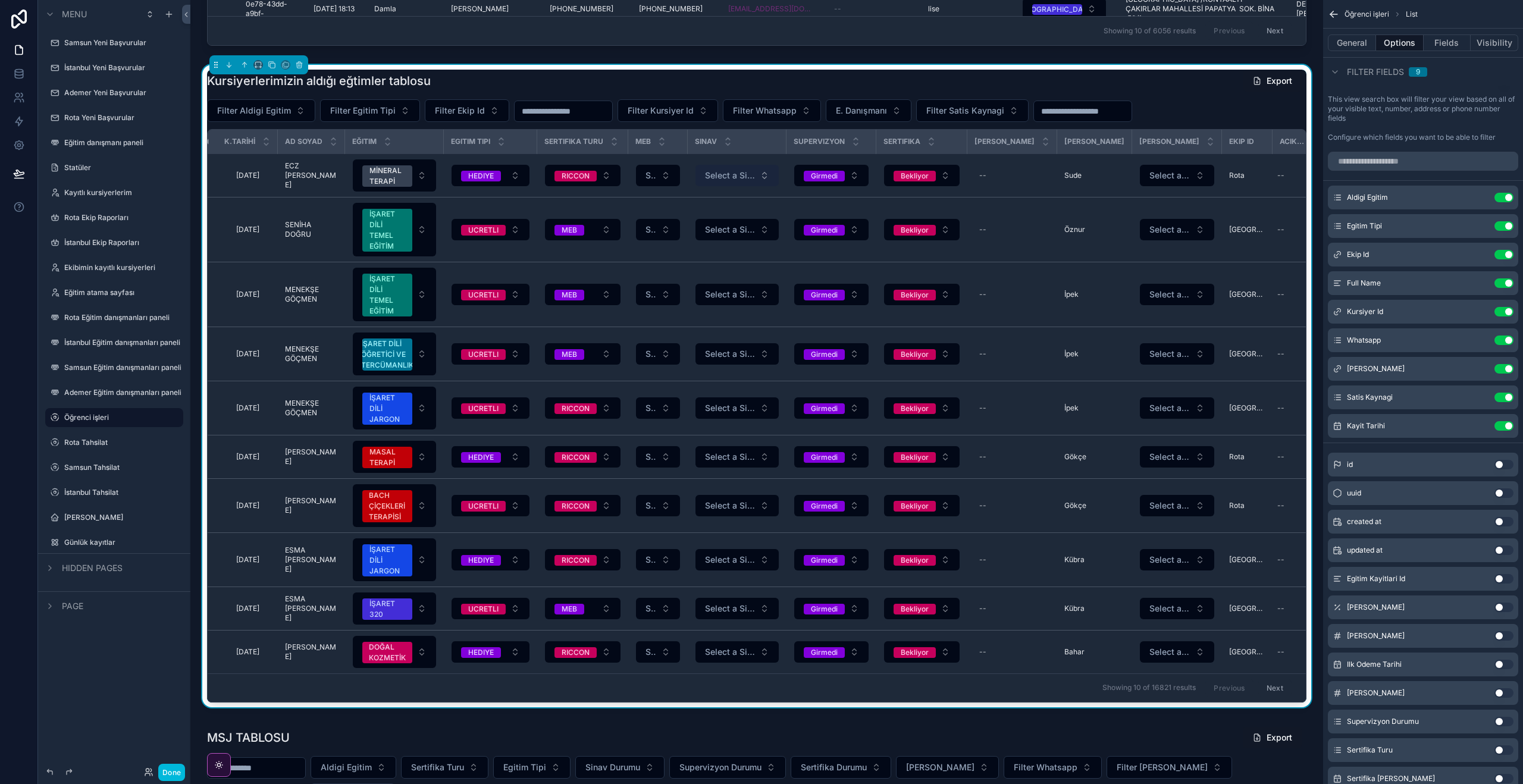
click at [747, 178] on span "Select a Sinav Durumu" at bounding box center [730, 176] width 50 height 12
click at [752, 93] on div "Kursiyerlerimizin aldığı eğtimler tablosu Export Filter Aldigi Egitim Filter Eg…" at bounding box center [757, 386] width 1099 height 633
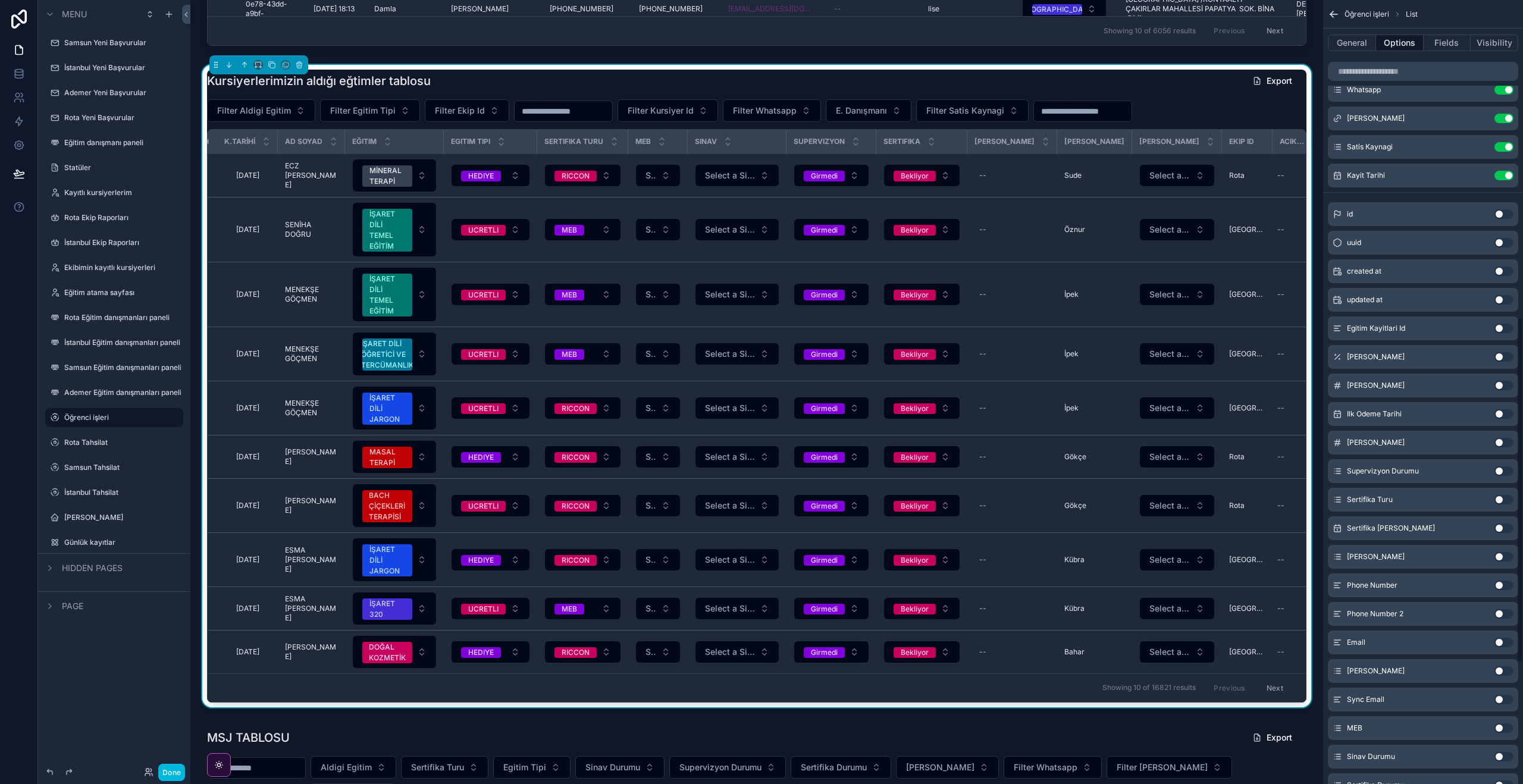
scroll to position [992, 0]
